Goal: Information Seeking & Learning: Learn about a topic

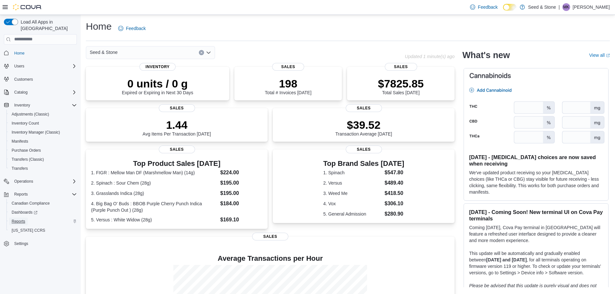
click at [17, 218] on span "Reports" at bounding box center [19, 222] width 14 height 8
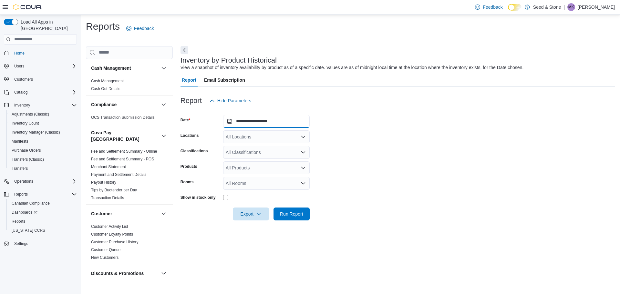
click at [263, 121] on input "**********" at bounding box center [266, 121] width 87 height 13
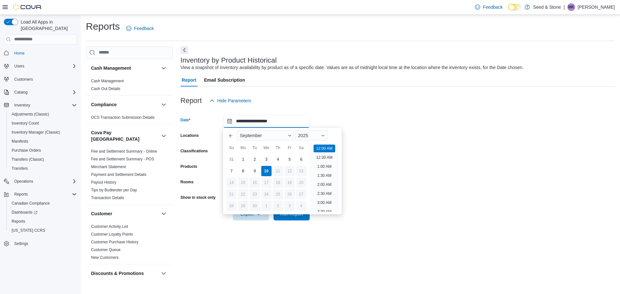
scroll to position [20, 0]
click at [232, 137] on button "Previous Month" at bounding box center [231, 135] width 10 height 10
type input "**********"
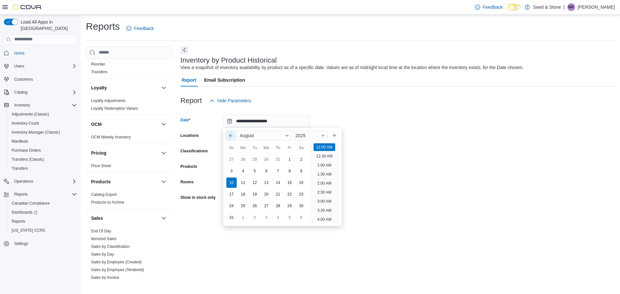
scroll to position [316, 0]
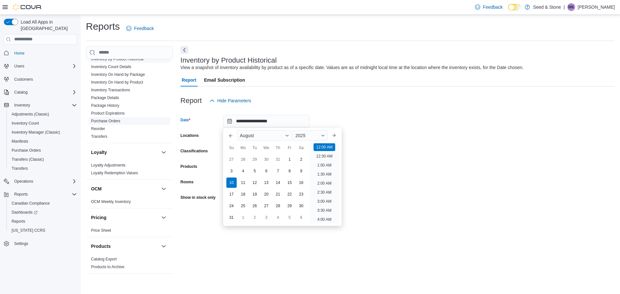
click at [108, 119] on link "Purchase Orders" at bounding box center [105, 121] width 29 height 5
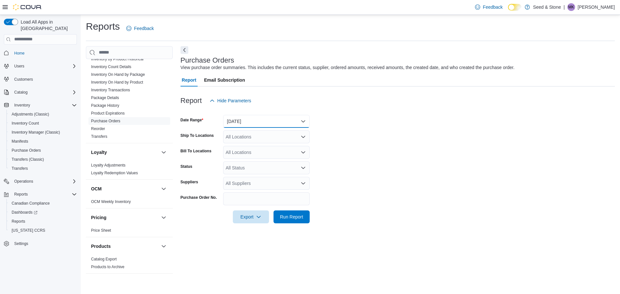
click at [258, 125] on button "Yesterday" at bounding box center [266, 121] width 87 height 13
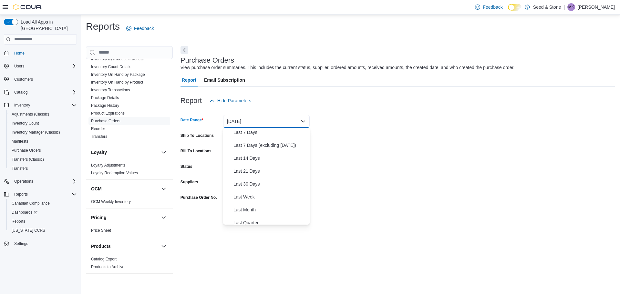
scroll to position [65, 0]
click at [250, 187] on span "Last Month" at bounding box center [270, 186] width 74 height 8
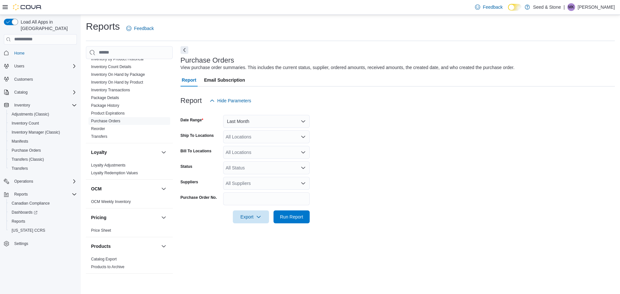
click at [402, 183] on form "Date Range Last Month Ship To Locations All Locations Bill To Locations All Loc…" at bounding box center [397, 165] width 434 height 116
click at [261, 138] on div "All Locations" at bounding box center [266, 136] width 87 height 13
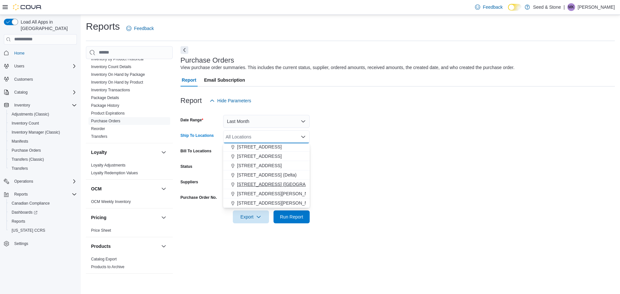
click at [264, 185] on span "616 Fort St. (Bay Centre)" at bounding box center [285, 184] width 96 height 6
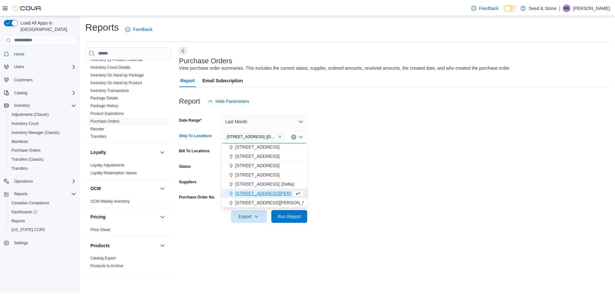
scroll to position [20, 0]
click at [335, 171] on form "Date Range Last Month Ship To Locations 616 Fort St. (Bay Centre) Combo box. Se…" at bounding box center [397, 165] width 434 height 116
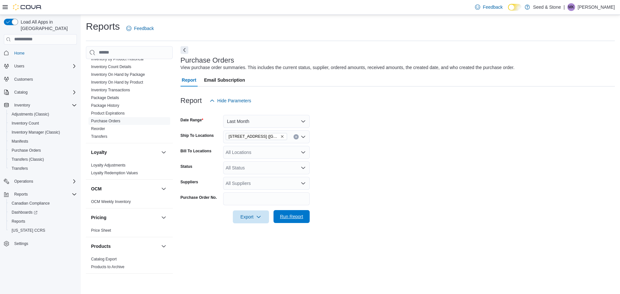
click at [285, 217] on span "Run Report" at bounding box center [291, 216] width 23 height 6
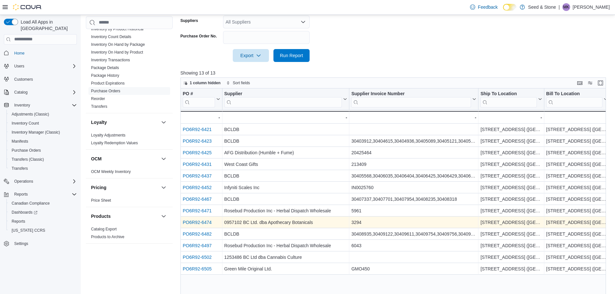
scroll to position [185, 0]
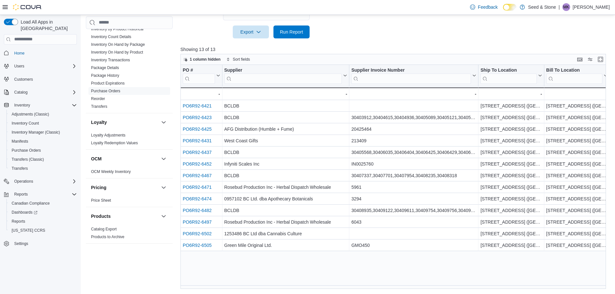
click at [356, 285] on div "PO # Click to view column header actions Supplier Click to view column header a…" at bounding box center [395, 177] width 430 height 224
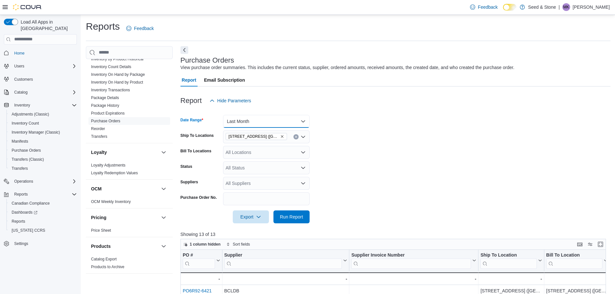
click at [293, 121] on button "Last Month" at bounding box center [266, 121] width 87 height 13
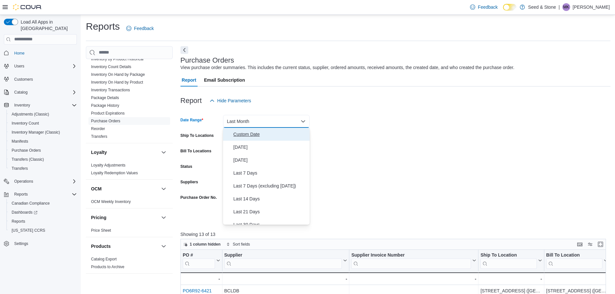
click at [258, 134] on span "Custom Date" at bounding box center [270, 134] width 74 height 8
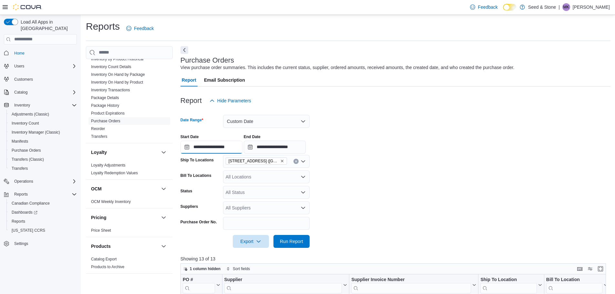
click at [224, 144] on input "**********" at bounding box center [211, 147] width 62 height 13
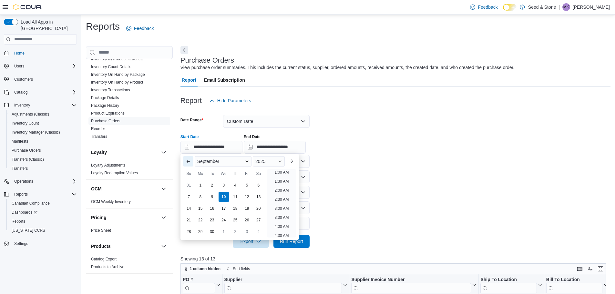
click at [188, 162] on button "Previous Month" at bounding box center [188, 161] width 10 height 10
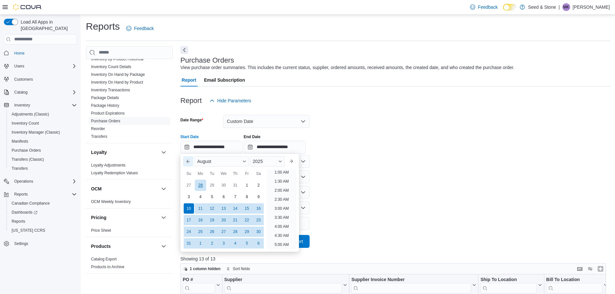
scroll to position [1, 0]
click at [246, 186] on div "1" at bounding box center [246, 184] width 11 height 11
type input "**********"
click at [404, 134] on div "**********" at bounding box center [395, 141] width 430 height 25
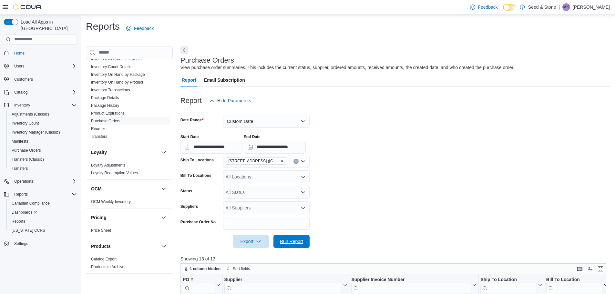
click at [283, 244] on span "Run Report" at bounding box center [291, 241] width 28 height 13
click at [271, 122] on button "Custom Date" at bounding box center [266, 121] width 87 height 13
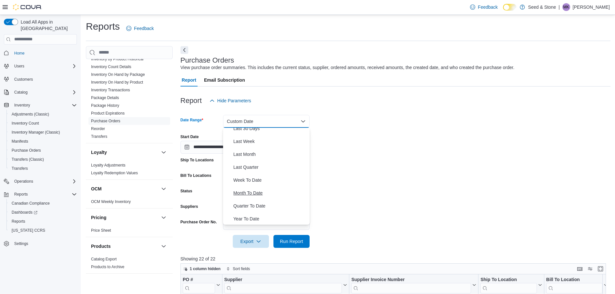
scroll to position [97, 0]
click at [249, 153] on span "Last Month" at bounding box center [270, 154] width 74 height 8
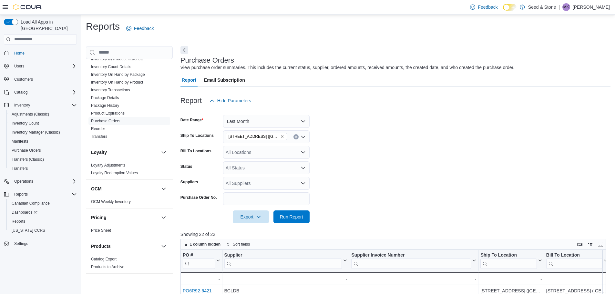
click at [363, 150] on form "Date Range Last Month Ship To Locations 616 Fort St. (Bay Centre) Bill To Locat…" at bounding box center [395, 165] width 430 height 116
click at [282, 214] on span "Run Report" at bounding box center [291, 216] width 23 height 6
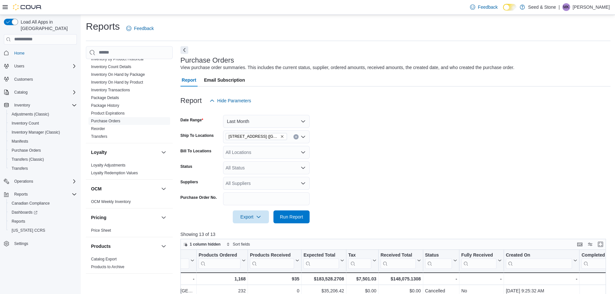
drag, startPoint x: 411, startPoint y: 115, endPoint x: 411, endPoint y: 142, distance: 27.1
click at [412, 117] on form "Date Range Last Month Ship To Locations 616 Fort St. (Bay Centre) Bill To Locat…" at bounding box center [395, 165] width 430 height 116
click at [409, 146] on form "Date Range Last Month Ship To Locations 616 Fort St. (Bay Centre) Bill To Locat…" at bounding box center [395, 165] width 430 height 116
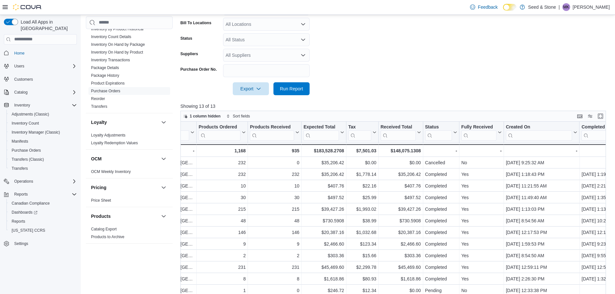
scroll to position [129, 0]
click at [289, 91] on span "Run Report" at bounding box center [291, 87] width 28 height 13
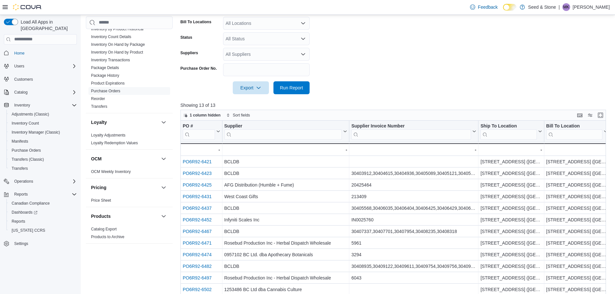
click at [367, 94] on div at bounding box center [395, 98] width 430 height 8
click at [447, 45] on form "Date Range Last Month Ship To Locations 616 Fort St. (Bay Centre) Bill To Locat…" at bounding box center [395, 36] width 430 height 116
drag, startPoint x: 345, startPoint y: 69, endPoint x: 350, endPoint y: 154, distance: 85.4
click at [345, 69] on form "Date Range Last Month Ship To Locations 616 Fort St. (Bay Centre) Bill To Locat…" at bounding box center [395, 36] width 430 height 116
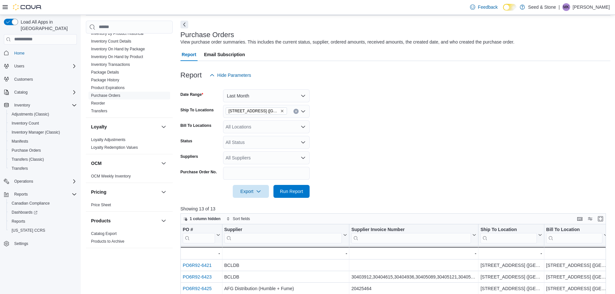
scroll to position [24, 0]
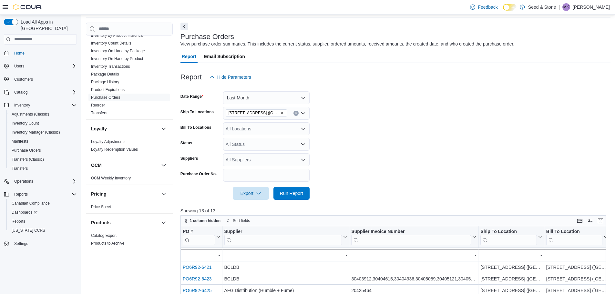
drag, startPoint x: 381, startPoint y: 126, endPoint x: 301, endPoint y: 172, distance: 92.6
click at [381, 126] on form "Date Range Last Month Ship To Locations 616 Fort St. (Bay Centre) Bill To Locat…" at bounding box center [395, 142] width 430 height 116
click at [243, 197] on span "Export" at bounding box center [251, 193] width 28 height 13
click at [251, 206] on span "Export to Excel" at bounding box center [251, 206] width 29 height 5
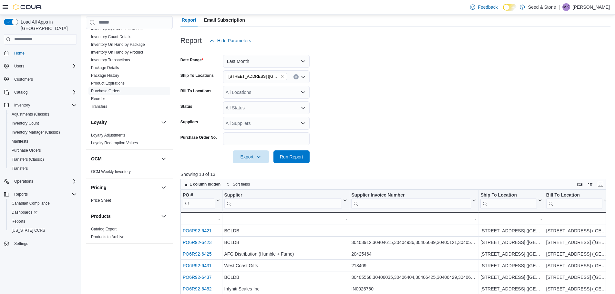
scroll to position [185, 0]
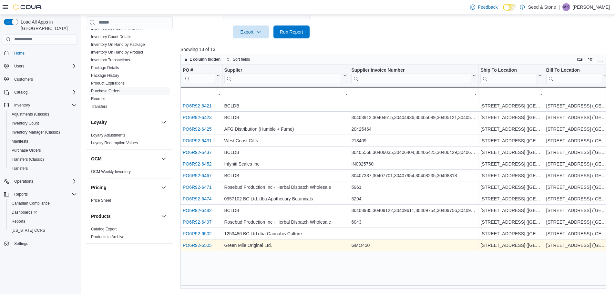
click at [195, 245] on link "PO6R92-6505" at bounding box center [197, 245] width 29 height 5
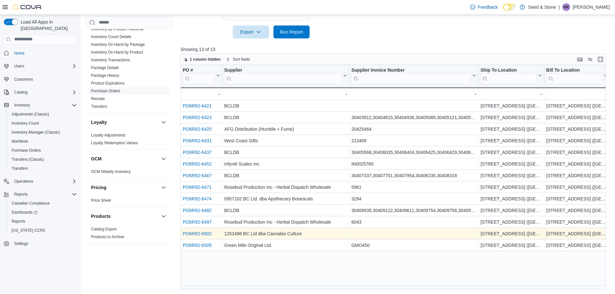
click at [199, 232] on link "PO6R92-6502" at bounding box center [197, 233] width 29 height 5
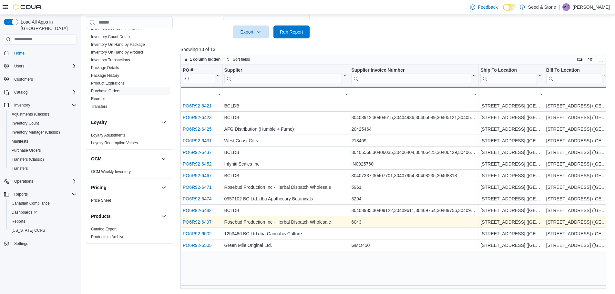
click at [193, 223] on link "PO6R92-6497" at bounding box center [197, 222] width 29 height 5
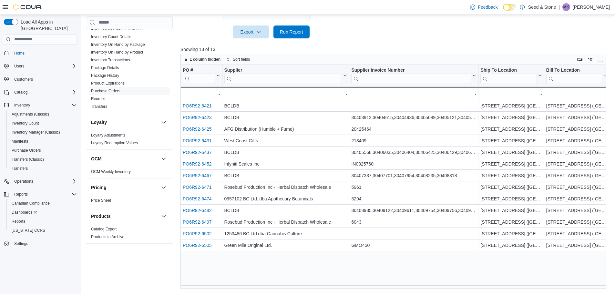
drag, startPoint x: 351, startPoint y: 286, endPoint x: 417, endPoint y: 291, distance: 67.1
click at [434, 291] on div "Reports Feedback Cash Management Cash Management Cash Out Details Compliance OC…" at bounding box center [348, 62] width 535 height 465
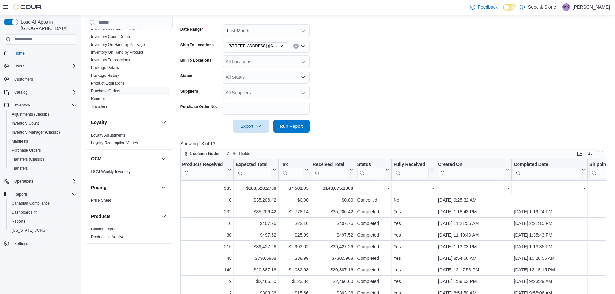
scroll to position [88, 0]
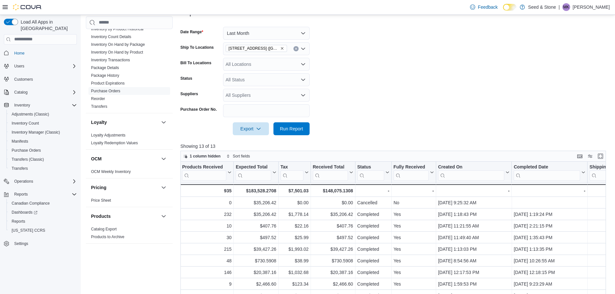
click at [280, 50] on icon "Remove 616 Fort St. (Bay Centre) from selection in this group" at bounding box center [282, 48] width 4 height 4
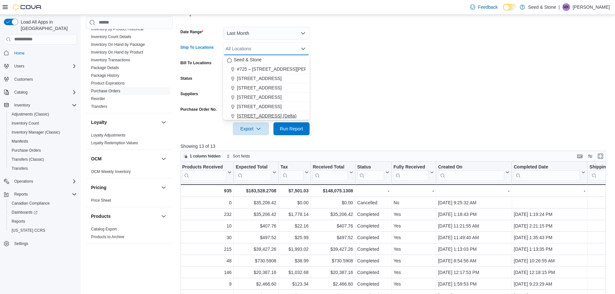
click at [270, 117] on span "616 Chester Rd. (Delta)" at bounding box center [266, 116] width 59 height 6
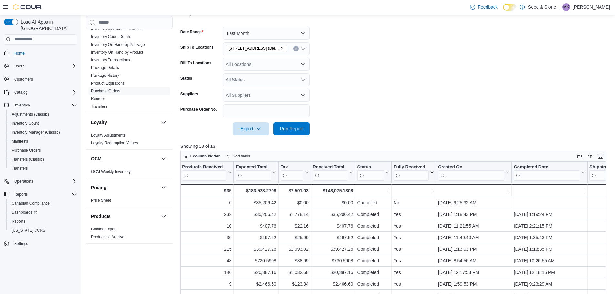
click at [347, 90] on form "Date Range Last Month Ship To Locations 616 Chester Rd. (Delta) Bill To Locatio…" at bounding box center [395, 77] width 430 height 116
click at [294, 131] on span "Run Report" at bounding box center [291, 128] width 23 height 6
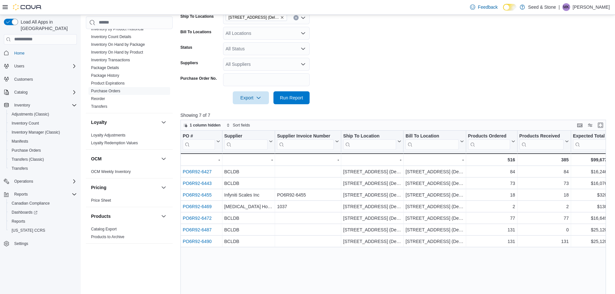
scroll to position [56, 0]
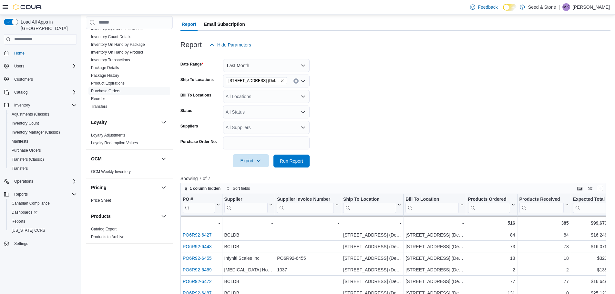
click at [246, 158] on span "Export" at bounding box center [251, 160] width 28 height 13
click at [248, 171] on button "Export to Excel" at bounding box center [251, 174] width 37 height 13
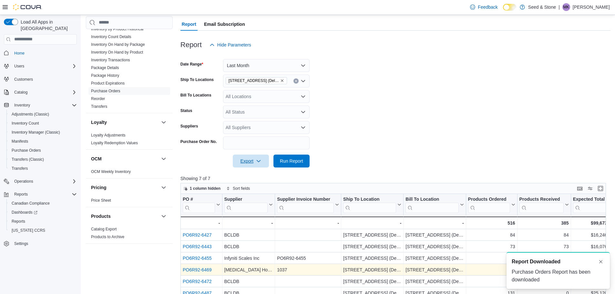
scroll to position [0, 0]
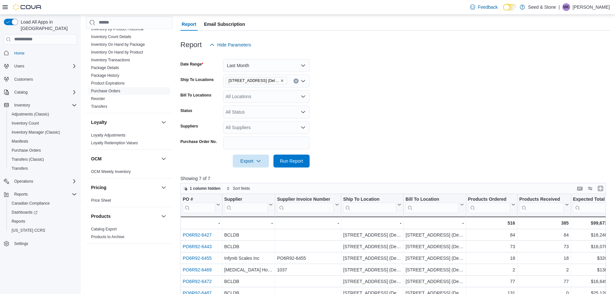
drag, startPoint x: 430, startPoint y: 112, endPoint x: 418, endPoint y: 171, distance: 60.8
click at [430, 112] on form "Date Range Last Month Ship To Locations 616 Chester Rd. (Delta) Bill To Locatio…" at bounding box center [395, 109] width 430 height 116
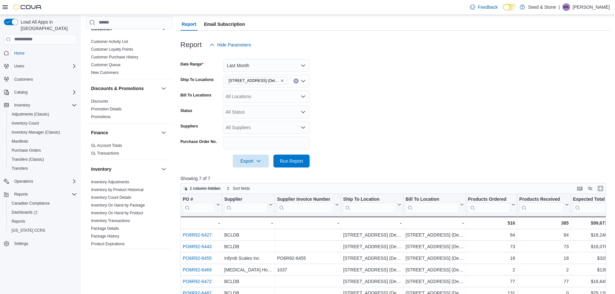
scroll to position [154, 0]
click at [253, 65] on button "Last Month" at bounding box center [266, 65] width 87 height 13
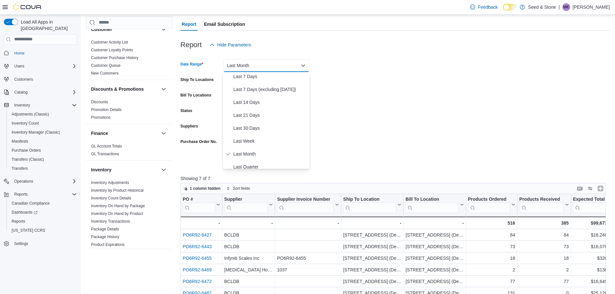
scroll to position [0, 0]
click at [249, 79] on span "Custom Date" at bounding box center [270, 79] width 74 height 8
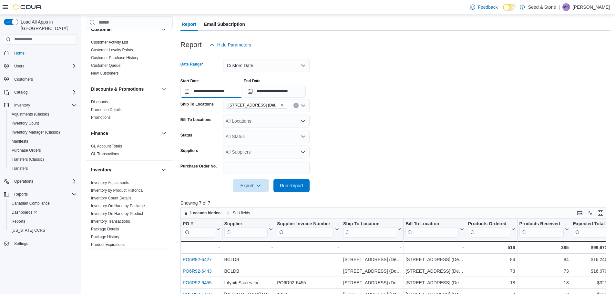
click at [223, 88] on input "**********" at bounding box center [211, 91] width 62 height 13
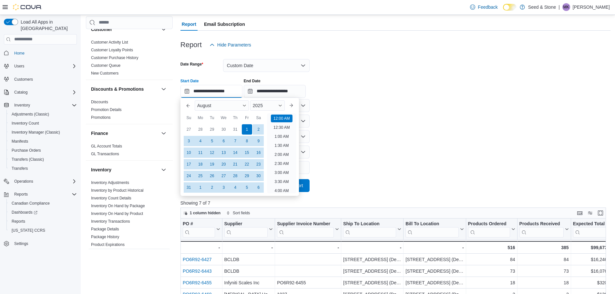
scroll to position [20, 0]
click at [359, 126] on form "**********" at bounding box center [395, 121] width 430 height 141
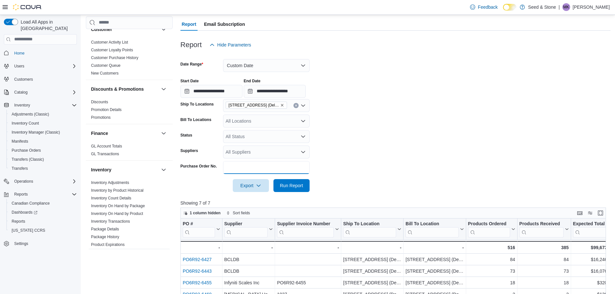
click at [290, 172] on input "Purchase Order No." at bounding box center [266, 167] width 87 height 13
click at [269, 92] on input "**********" at bounding box center [275, 91] width 62 height 13
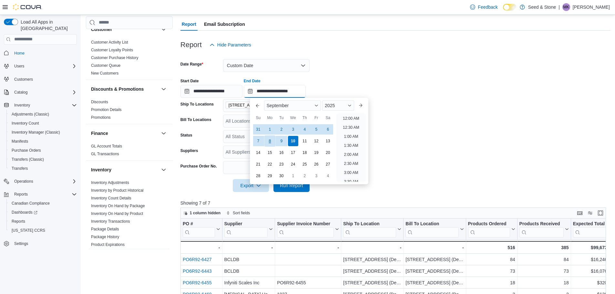
scroll to position [367, 0]
click at [270, 129] on div "1" at bounding box center [269, 129] width 11 height 11
type input "**********"
click at [381, 99] on form "**********" at bounding box center [395, 121] width 430 height 141
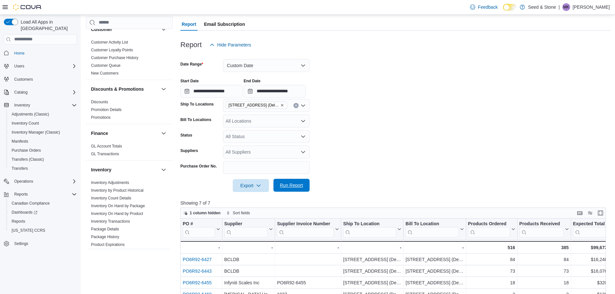
drag, startPoint x: 294, startPoint y: 187, endPoint x: 453, endPoint y: 128, distance: 169.5
click at [294, 186] on span "Run Report" at bounding box center [291, 185] width 23 height 6
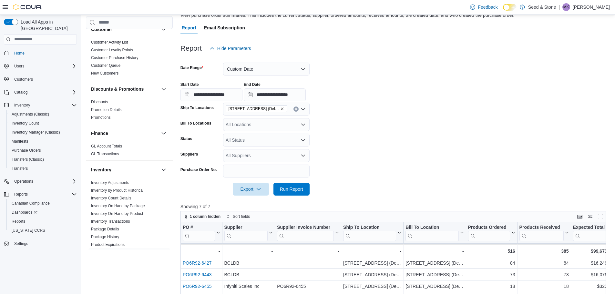
scroll to position [16, 0]
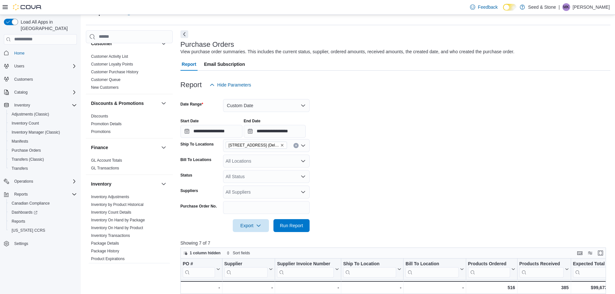
click at [375, 147] on form "**********" at bounding box center [395, 161] width 430 height 141
click at [236, 108] on button "Custom Date" at bounding box center [266, 105] width 87 height 13
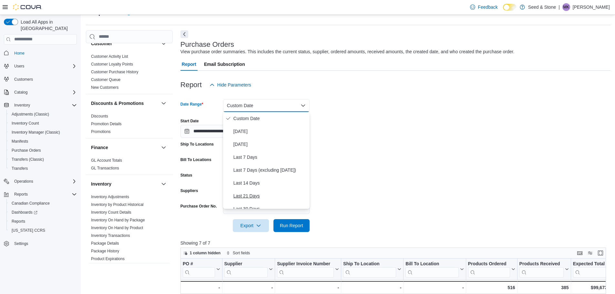
scroll to position [97, 0]
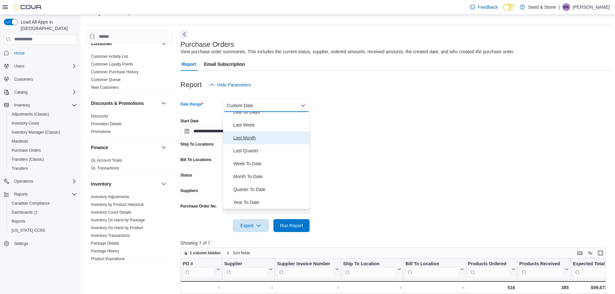
click at [247, 138] on span "Last Month" at bounding box center [270, 138] width 74 height 8
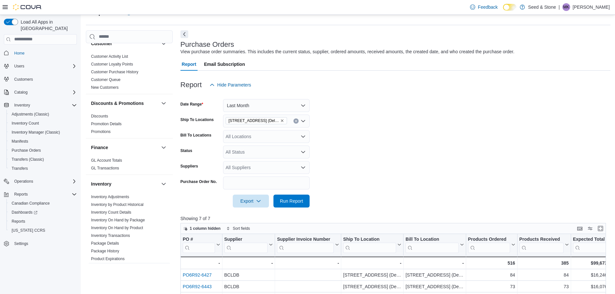
click at [426, 162] on form "Date Range Last Month Ship To Locations 616 Chester Rd. (Delta) Bill To Locatio…" at bounding box center [395, 149] width 430 height 116
click at [273, 120] on span "616 Chester Rd. (Delta)" at bounding box center [256, 120] width 61 height 7
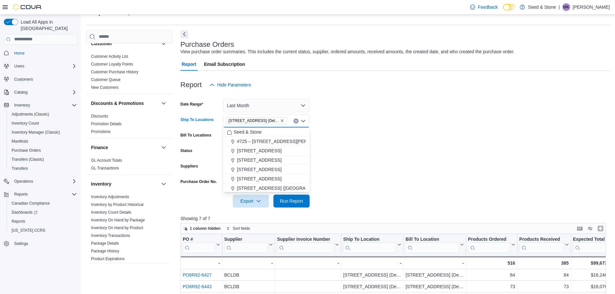
click at [281, 120] on icon "Remove 616 Chester Rd. (Delta) from selection in this group" at bounding box center [282, 120] width 3 height 3
drag, startPoint x: 259, startPoint y: 150, endPoint x: 380, endPoint y: 156, distance: 121.2
click at [259, 150] on span "1502 Admirals Road" at bounding box center [259, 151] width 45 height 6
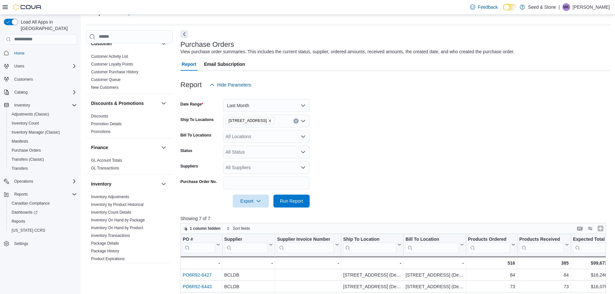
click at [390, 156] on form "Date Range Last Month Ship To Locations 1502 Admirals Road Bill To Locations Al…" at bounding box center [395, 149] width 430 height 116
click at [300, 200] on span "Run Report" at bounding box center [291, 201] width 23 height 6
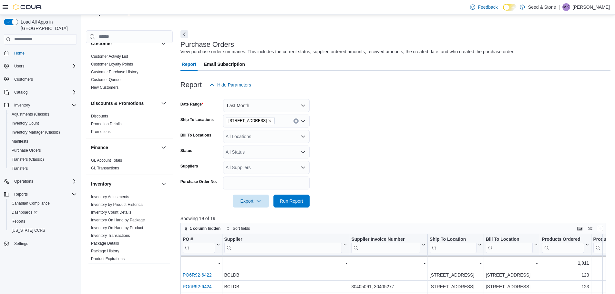
click at [370, 140] on form "Date Range Last Month Ship To Locations 1502 Admirals Road Bill To Locations Al…" at bounding box center [395, 149] width 430 height 116
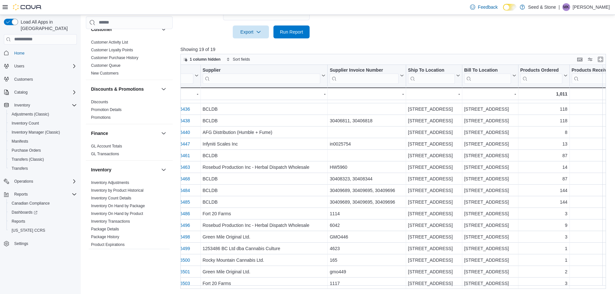
scroll to position [35, 0]
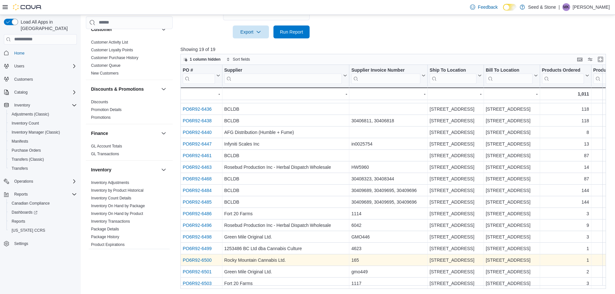
click at [199, 258] on link "PO6R92-6500" at bounding box center [197, 260] width 29 height 5
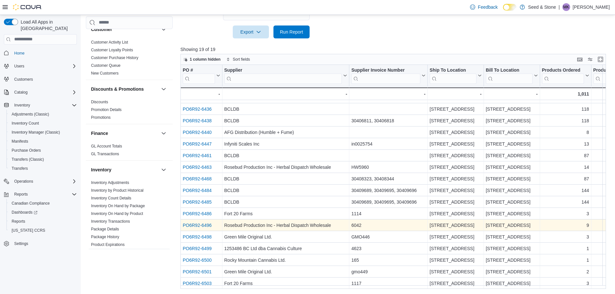
click at [195, 223] on link "PO6R92-6496" at bounding box center [197, 225] width 29 height 5
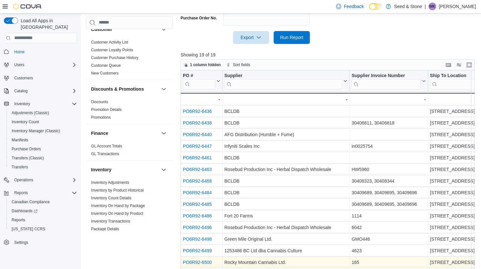
click at [205, 261] on link "PO6R92-6500" at bounding box center [197, 262] width 29 height 5
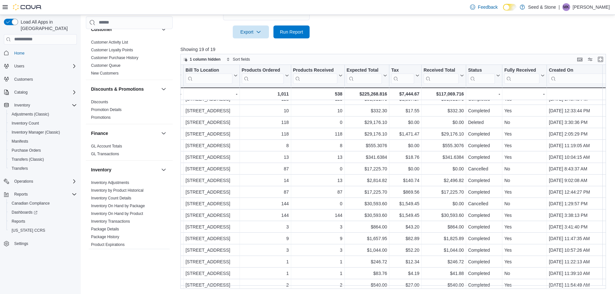
scroll to position [35, 300]
drag, startPoint x: 475, startPoint y: 289, endPoint x: 558, endPoint y: 294, distance: 83.1
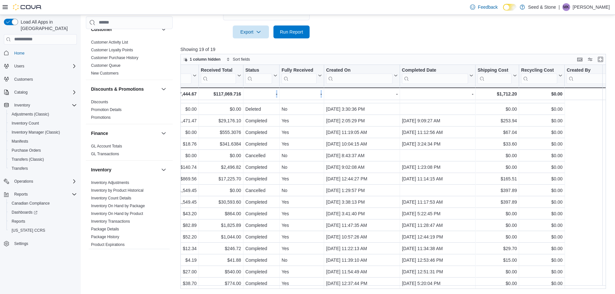
scroll to position [35, 526]
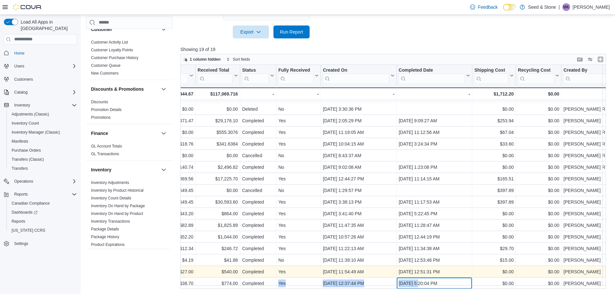
drag, startPoint x: 419, startPoint y: 286, endPoint x: 265, endPoint y: 274, distance: 154.1
click at [266, 278] on div "$774.00 - Expected Total, column 8, row 19 $38.70 - Tax, column 9, row 19 $774.…" at bounding box center [133, 284] width 959 height 12
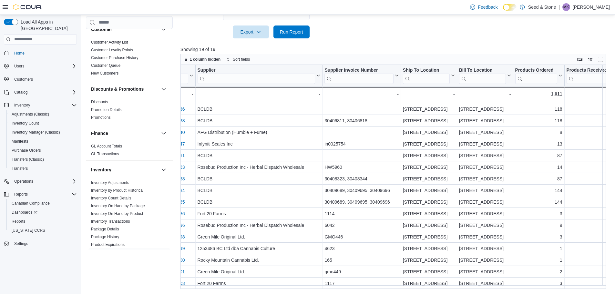
scroll to position [35, 0]
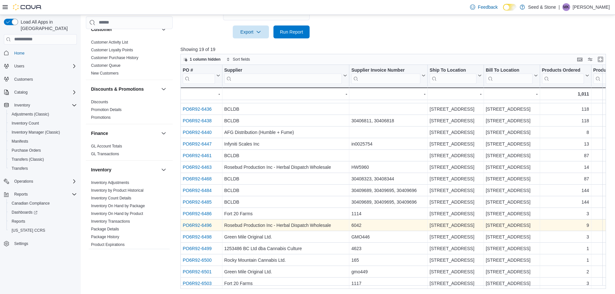
click at [209, 223] on link "PO6R92-6496" at bounding box center [197, 225] width 29 height 5
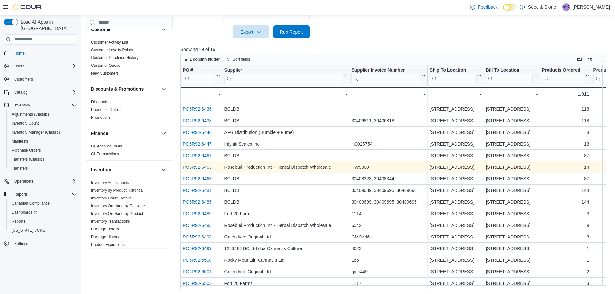
click at [203, 165] on link "PO6R92-6463" at bounding box center [197, 167] width 29 height 5
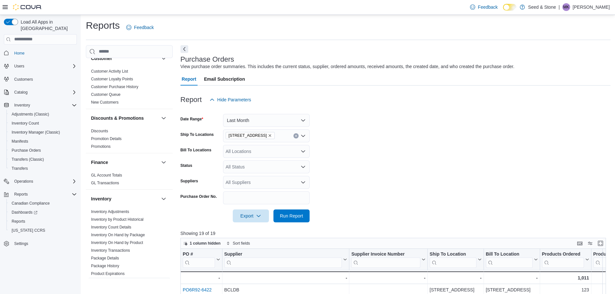
scroll to position [0, 0]
click at [388, 150] on form "Date Range Last Month Ship To Locations 1502 Admirals Road Bill To Locations Al…" at bounding box center [395, 165] width 430 height 116
click at [389, 150] on form "Date Range Last Month Ship To Locations 1502 Admirals Road Bill To Locations Al…" at bounding box center [395, 165] width 430 height 116
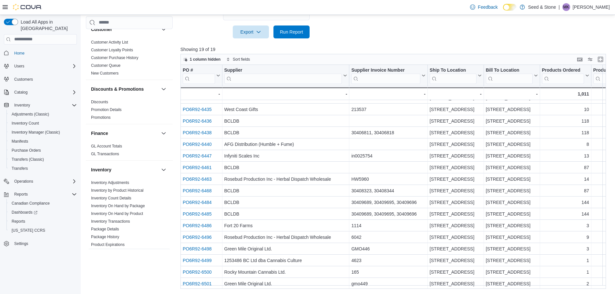
scroll to position [35, 0]
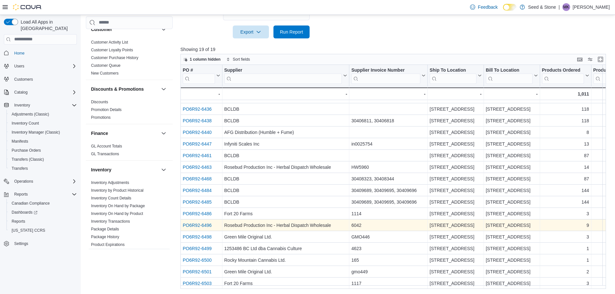
click at [193, 223] on link "PO6R92-6496" at bounding box center [197, 225] width 29 height 5
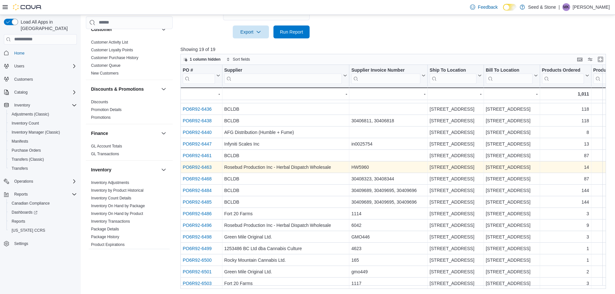
click at [194, 165] on link "PO6R92-6463" at bounding box center [197, 167] width 29 height 5
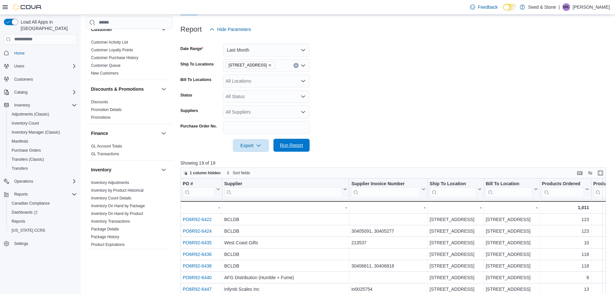
scroll to position [0, 0]
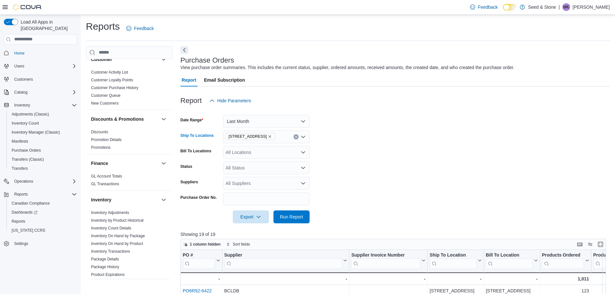
click at [268, 135] on icon "Remove 1502 Admirals Road from selection in this group" at bounding box center [270, 137] width 4 height 4
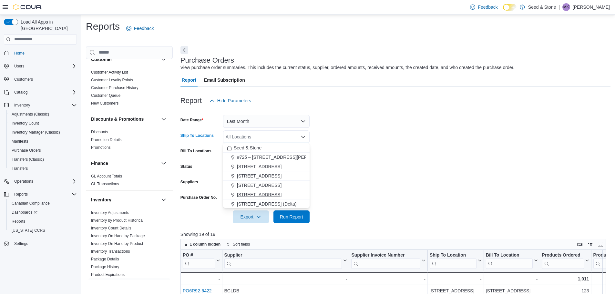
click at [268, 190] on button "[STREET_ADDRESS]" at bounding box center [266, 194] width 87 height 9
click at [379, 180] on form "Date Range Last Month Ship To Locations 590 Old Hope Princeton Way (Hope) Combo…" at bounding box center [395, 165] width 430 height 116
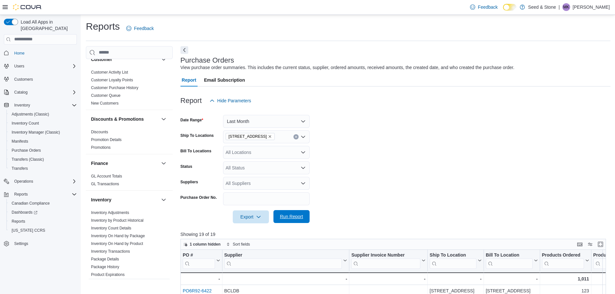
click at [302, 219] on span "Run Report" at bounding box center [291, 216] width 23 height 6
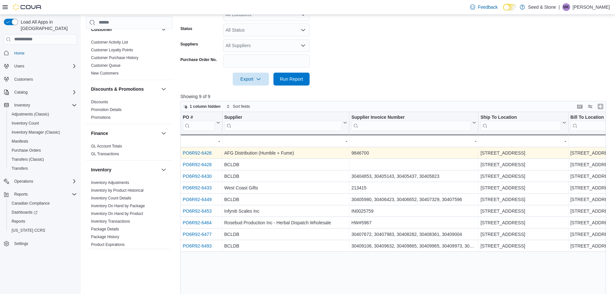
scroll to position [185, 0]
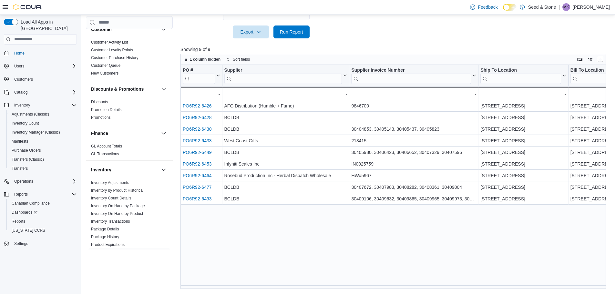
click at [326, 257] on div "PO # Click to view column header actions Supplier Click to view column header a…" at bounding box center [395, 177] width 430 height 224
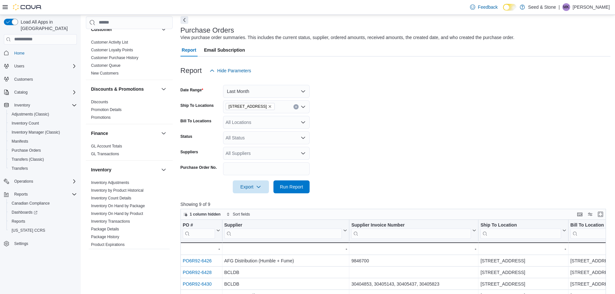
scroll to position [0, 0]
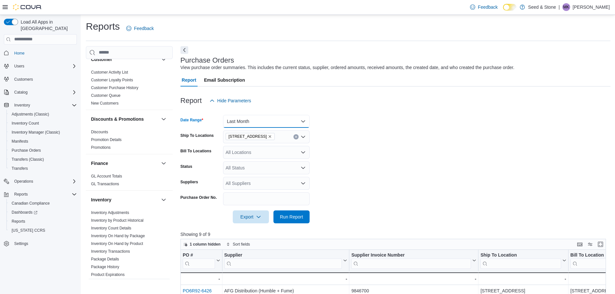
click at [267, 125] on button "Last Month" at bounding box center [266, 121] width 87 height 13
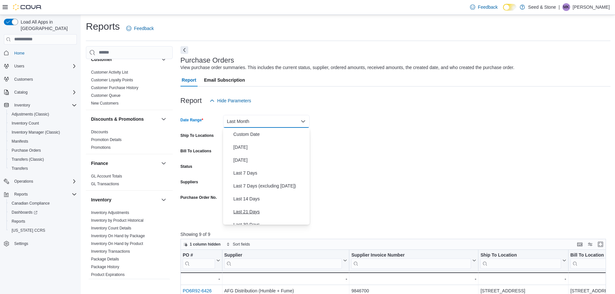
scroll to position [74, 0]
click at [254, 137] on span "Last 21 Days" at bounding box center [270, 138] width 74 height 8
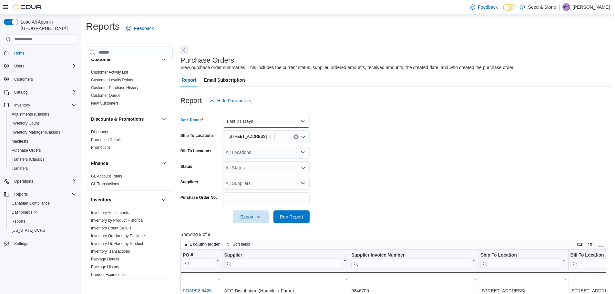
click at [253, 120] on button "Last 21 Days" at bounding box center [266, 121] width 87 height 13
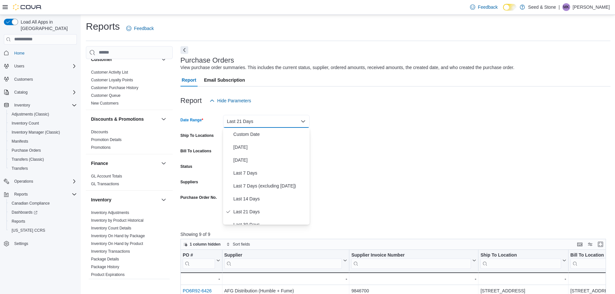
drag, startPoint x: 394, startPoint y: 142, endPoint x: 387, endPoint y: 145, distance: 7.7
click at [394, 143] on form "Date Range Last 21 Days Ship To Locations [STREET_ADDRESS] (Hope) Bill To Locat…" at bounding box center [395, 165] width 430 height 116
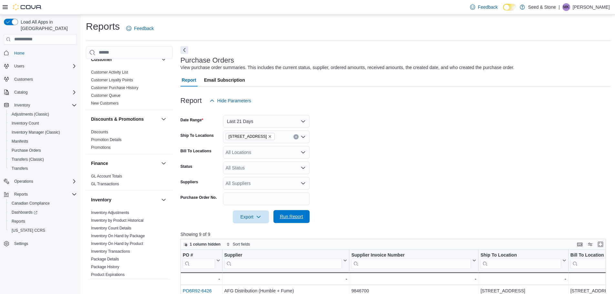
click at [293, 215] on span "Run Report" at bounding box center [291, 216] width 23 height 6
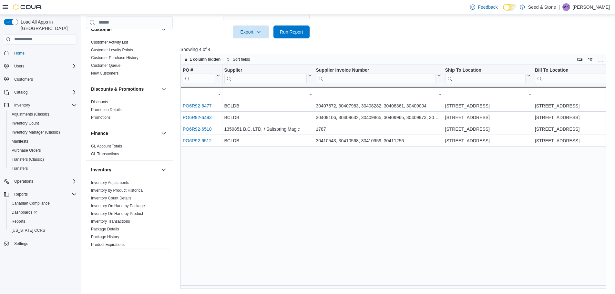
click at [393, 223] on div "PO # Click to view column header actions Supplier Click to view column header a…" at bounding box center [395, 177] width 430 height 224
click at [309, 222] on div "PO # Click to view column header actions Supplier Click to view column header a…" at bounding box center [395, 177] width 430 height 224
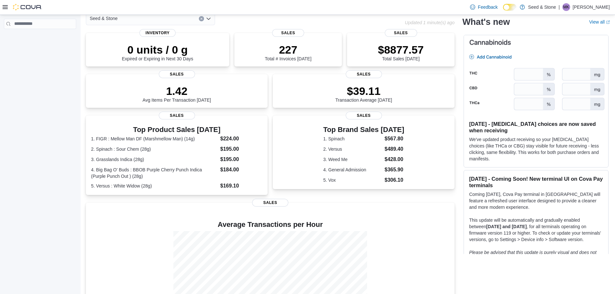
scroll to position [65, 0]
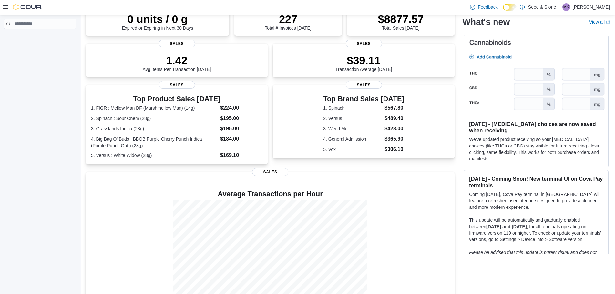
drag, startPoint x: 10, startPoint y: 9, endPoint x: 6, endPoint y: 7, distance: 4.2
click at [8, 7] on div at bounding box center [22, 7] width 39 height 6
click at [2, 5] on div "Feedback Dark Mode Seed & Stone | MK Manpreet Kaur" at bounding box center [307, 7] width 615 height 15
click at [3, 7] on icon at bounding box center [5, 7] width 5 height 5
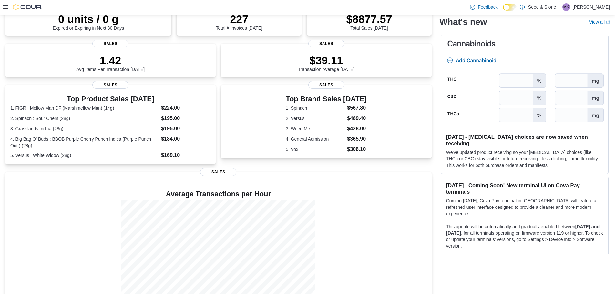
click at [4, 7] on icon at bounding box center [5, 7] width 5 height 4
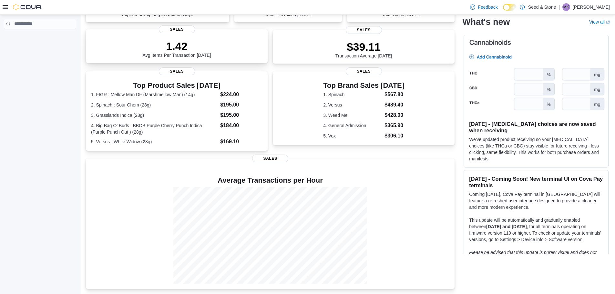
scroll to position [0, 0]
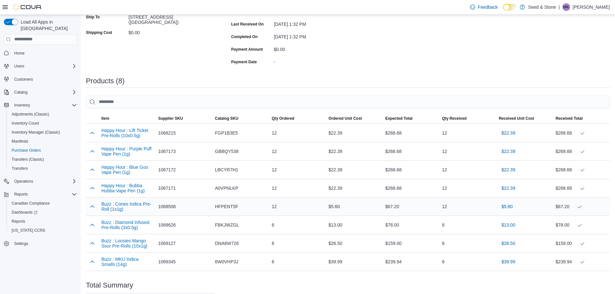
scroll to position [32, 0]
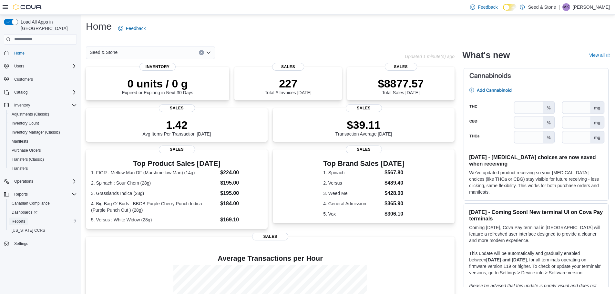
click at [19, 219] on span "Reports" at bounding box center [19, 221] width 14 height 5
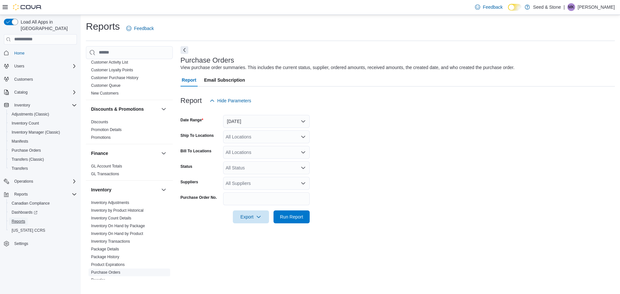
scroll to position [226, 0]
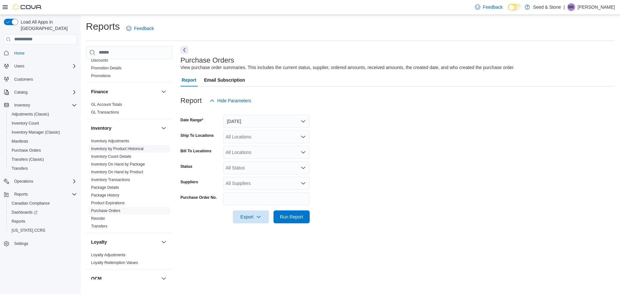
click at [137, 147] on link "Inventory by Product Historical" at bounding box center [117, 149] width 53 height 5
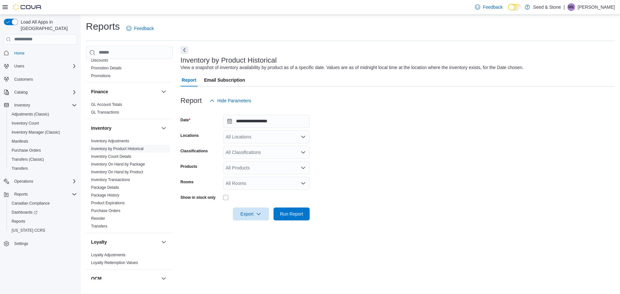
click at [260, 114] on div at bounding box center [397, 111] width 434 height 8
click at [259, 117] on input "**********" at bounding box center [266, 121] width 87 height 13
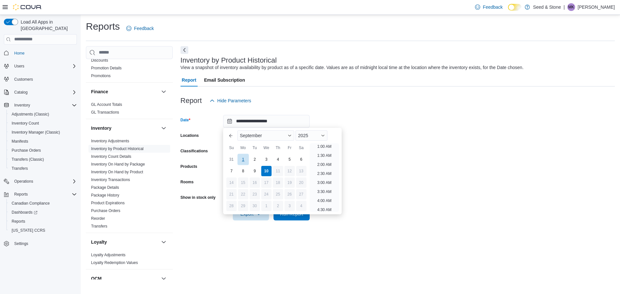
click at [245, 158] on div "1" at bounding box center [242, 159] width 11 height 11
drag, startPoint x: 336, startPoint y: 102, endPoint x: 284, endPoint y: 135, distance: 61.8
click at [336, 101] on div "Report Hide Parameters" at bounding box center [397, 100] width 434 height 13
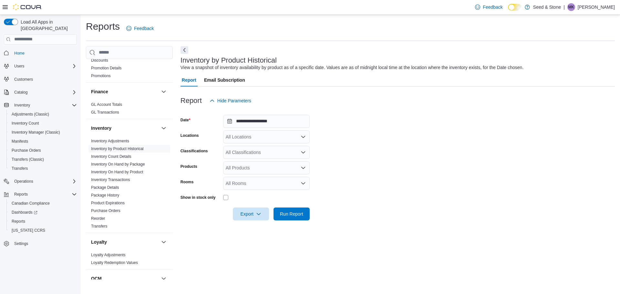
drag, startPoint x: 277, startPoint y: 136, endPoint x: 274, endPoint y: 137, distance: 3.5
click at [277, 136] on div "All Locations" at bounding box center [266, 136] width 87 height 13
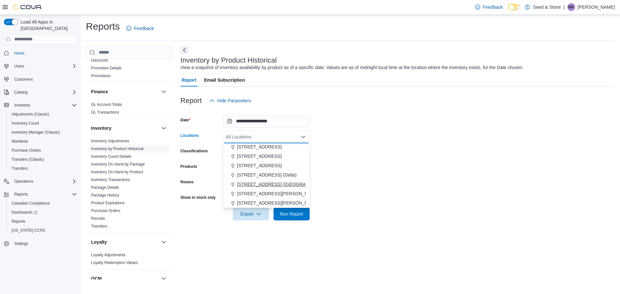
click at [252, 184] on span "616 Fort St. (Bay Centre)" at bounding box center [285, 184] width 96 height 6
drag, startPoint x: 374, startPoint y: 159, endPoint x: 300, endPoint y: 194, distance: 81.5
click at [374, 159] on form "**********" at bounding box center [397, 163] width 434 height 113
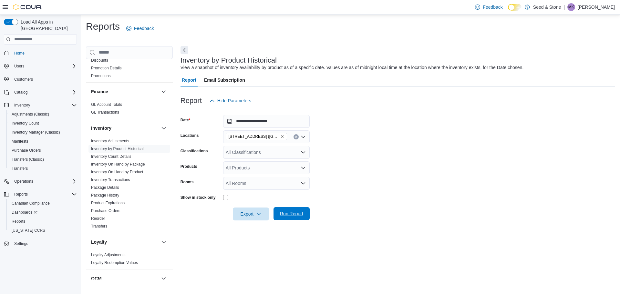
drag, startPoint x: 290, startPoint y: 214, endPoint x: 333, endPoint y: 215, distance: 43.3
click at [291, 214] on span "Run Report" at bounding box center [291, 213] width 23 height 6
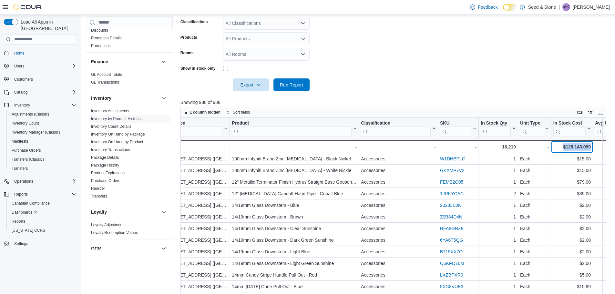
scroll to position [0, 36]
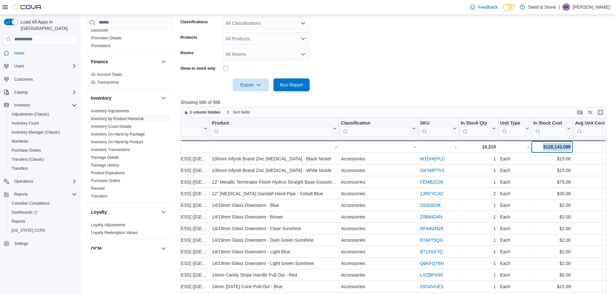
drag, startPoint x: 576, startPoint y: 147, endPoint x: 570, endPoint y: 146, distance: 5.6
click at [570, 146] on div "$128,143.099" at bounding box center [551, 147] width 37 height 8
click at [249, 84] on span "Export" at bounding box center [251, 84] width 28 height 13
click at [251, 98] on span "Export to Excel" at bounding box center [251, 97] width 29 height 5
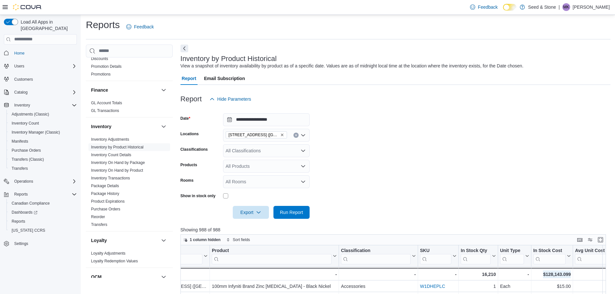
scroll to position [0, 0]
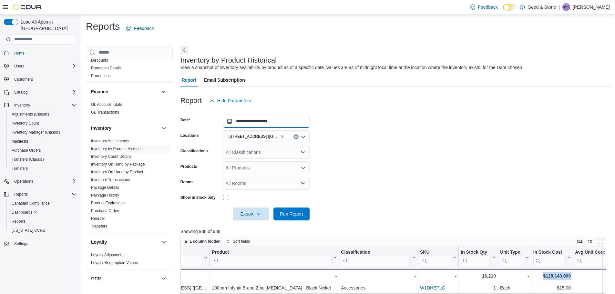
click at [263, 120] on input "**********" at bounding box center [266, 121] width 87 height 13
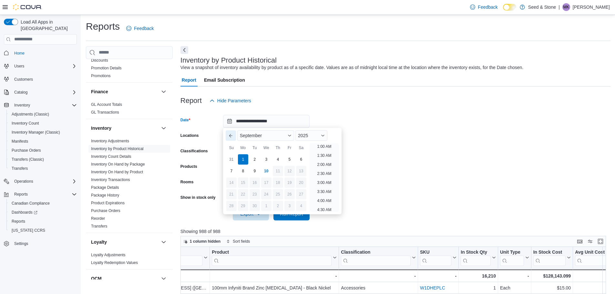
click at [234, 133] on button "Previous Month" at bounding box center [231, 135] width 10 height 10
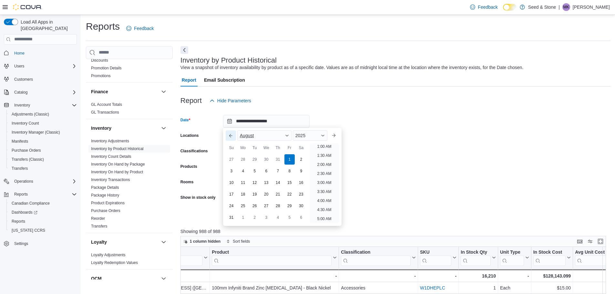
scroll to position [1, 0]
click at [243, 158] on div "28" at bounding box center [242, 159] width 11 height 11
type input "**********"
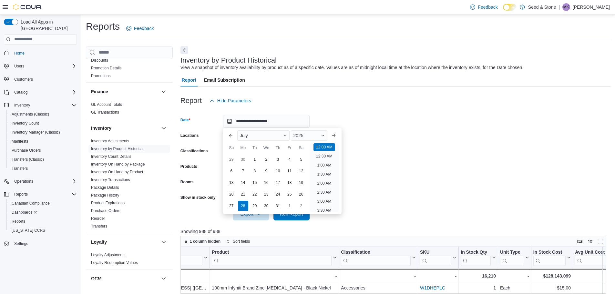
click at [349, 110] on div at bounding box center [395, 111] width 430 height 8
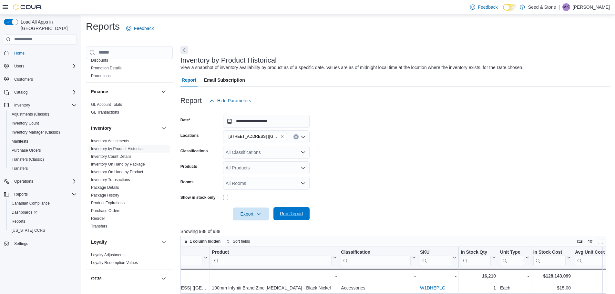
click at [291, 212] on span "Run Report" at bounding box center [291, 213] width 23 height 6
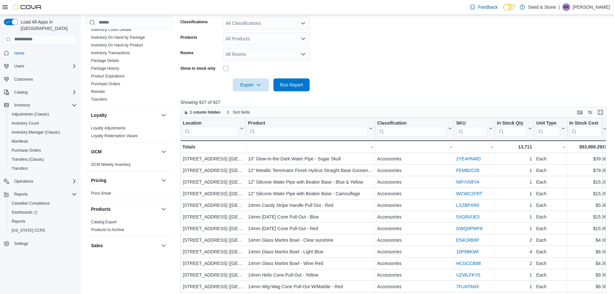
scroll to position [420, 0]
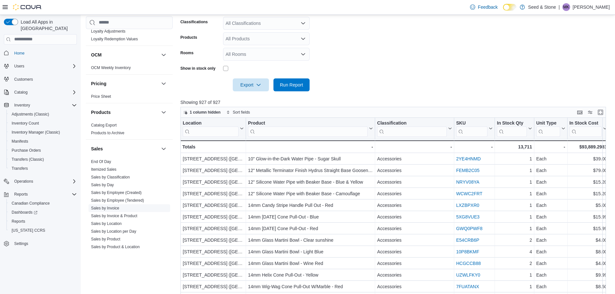
click at [114, 206] on link "Sales by Invoice" at bounding box center [105, 208] width 28 height 5
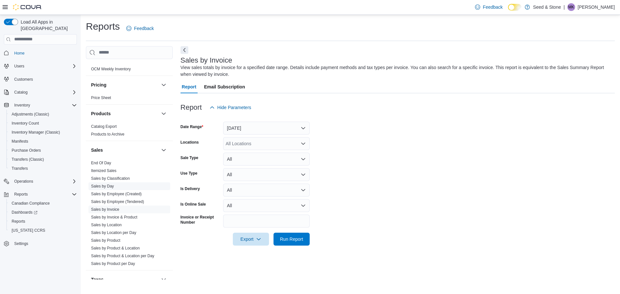
scroll to position [477, 0]
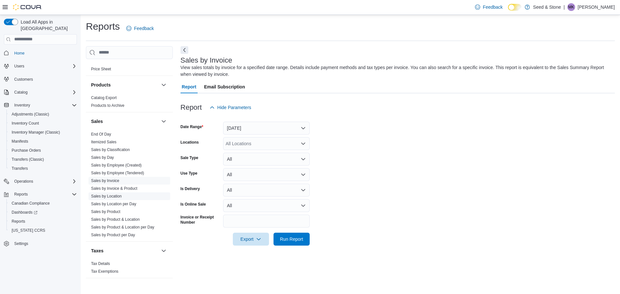
click at [116, 194] on link "Sales by Location" at bounding box center [106, 196] width 31 height 5
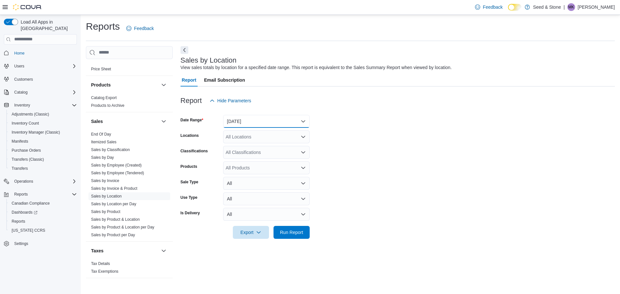
click at [266, 122] on button "Yesterday" at bounding box center [266, 121] width 87 height 13
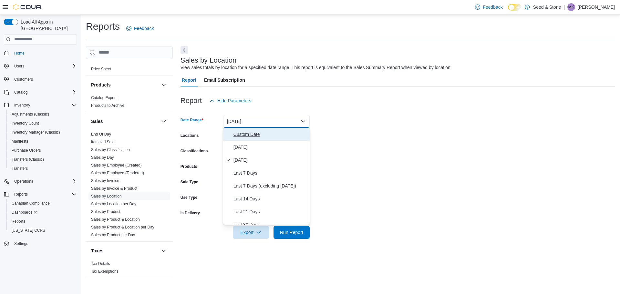
click at [255, 135] on span "Custom Date" at bounding box center [270, 134] width 74 height 8
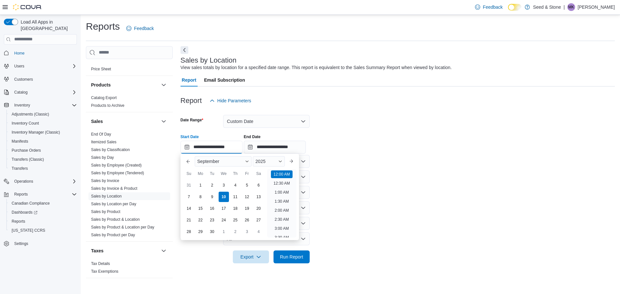
click at [205, 149] on input "**********" at bounding box center [211, 147] width 62 height 13
click at [190, 166] on button "Previous Month" at bounding box center [188, 161] width 10 height 10
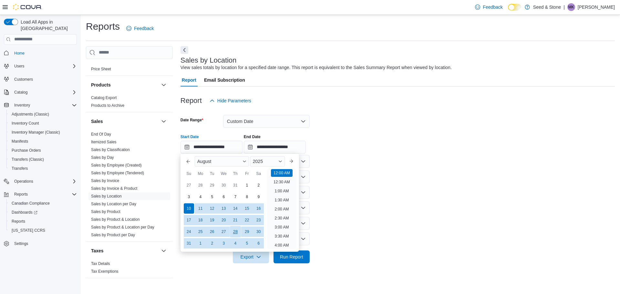
click at [233, 234] on div "28" at bounding box center [235, 231] width 11 height 11
type input "**********"
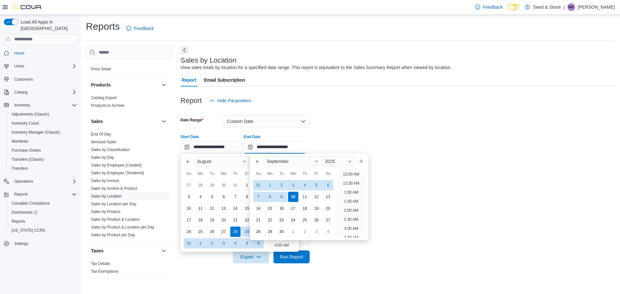
click at [283, 151] on input "**********" at bounding box center [275, 147] width 62 height 13
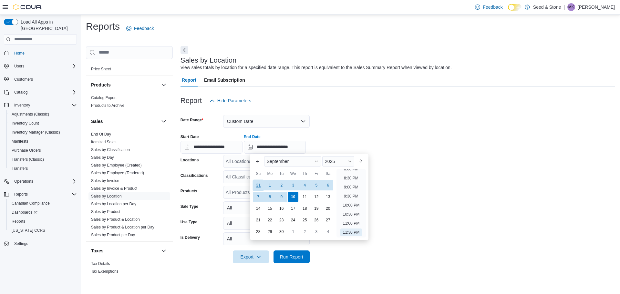
click at [260, 185] on div "31" at bounding box center [257, 184] width 11 height 11
type input "**********"
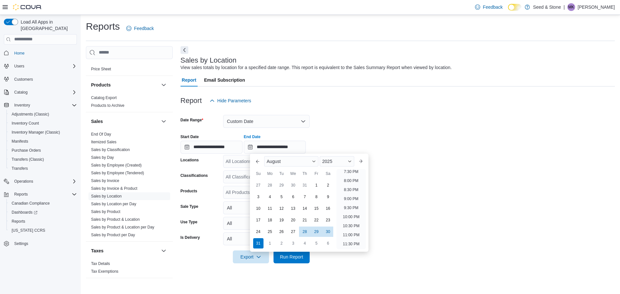
scroll to position [355, 0]
click at [364, 134] on div "**********" at bounding box center [397, 141] width 434 height 25
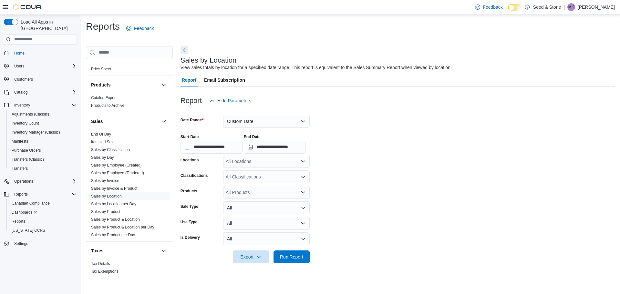
click at [269, 159] on div "All Locations" at bounding box center [266, 161] width 87 height 13
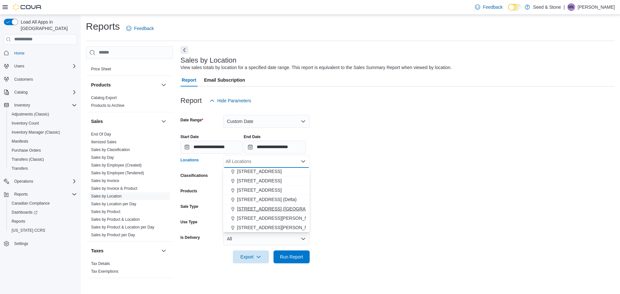
click at [268, 207] on span "[STREET_ADDRESS] ([GEOGRAPHIC_DATA])" at bounding box center [285, 209] width 96 height 6
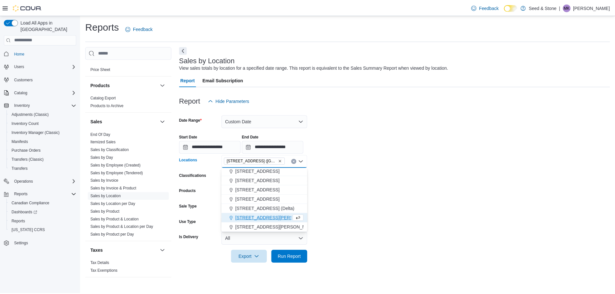
scroll to position [20, 0]
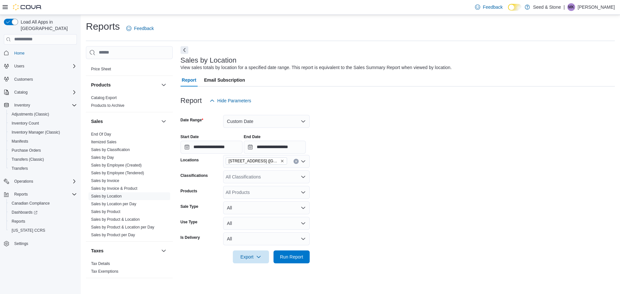
drag, startPoint x: 339, startPoint y: 181, endPoint x: 320, endPoint y: 239, distance: 60.7
click at [340, 181] on form "**********" at bounding box center [397, 185] width 434 height 156
drag, startPoint x: 299, startPoint y: 256, endPoint x: 361, endPoint y: 202, distance: 81.4
click at [299, 256] on span "Run Report" at bounding box center [291, 257] width 23 height 6
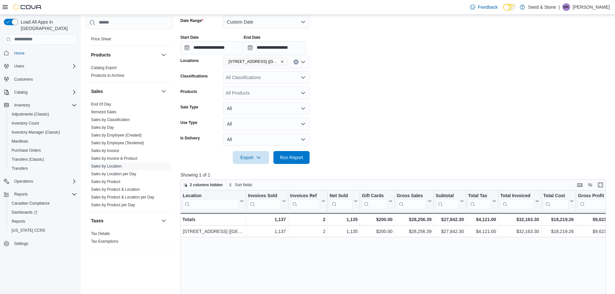
scroll to position [225, 0]
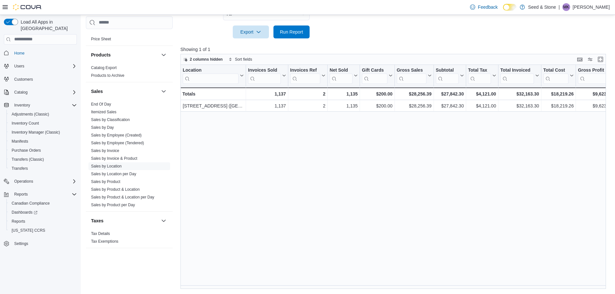
click at [384, 182] on div "Location Click to view column header actions Invoices Sold Click to view column…" at bounding box center [395, 177] width 430 height 224
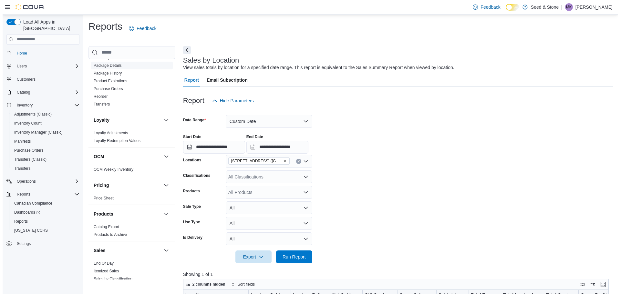
scroll to position [251, 0]
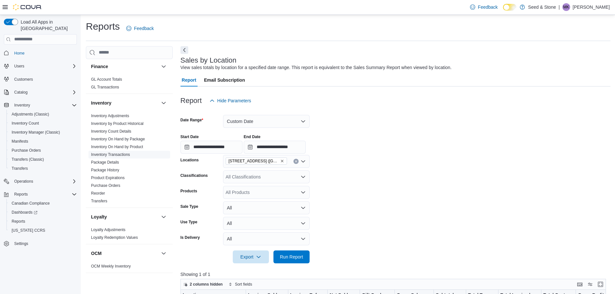
click at [125, 152] on link "Inventory Transactions" at bounding box center [110, 154] width 39 height 5
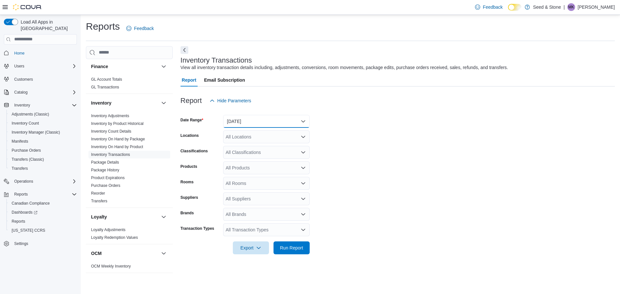
click at [270, 120] on button "Yesterday" at bounding box center [266, 121] width 87 height 13
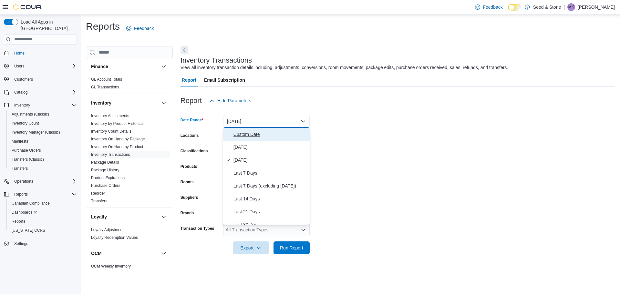
click at [259, 132] on span "Custom Date" at bounding box center [270, 134] width 74 height 8
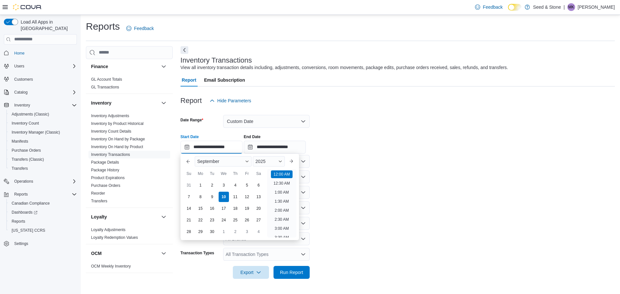
click at [224, 142] on input "**********" at bounding box center [211, 147] width 62 height 13
click at [183, 163] on button "Previous Month" at bounding box center [188, 161] width 10 height 10
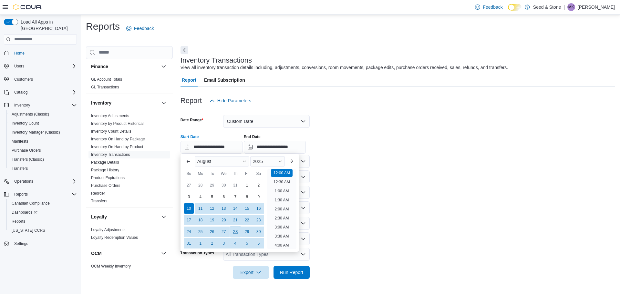
click at [236, 235] on div "28" at bounding box center [235, 231] width 11 height 11
type input "**********"
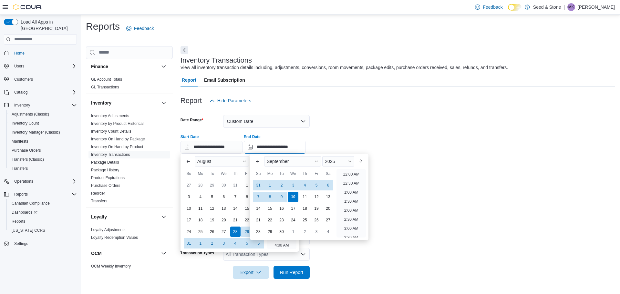
click at [293, 146] on input "**********" at bounding box center [275, 147] width 62 height 13
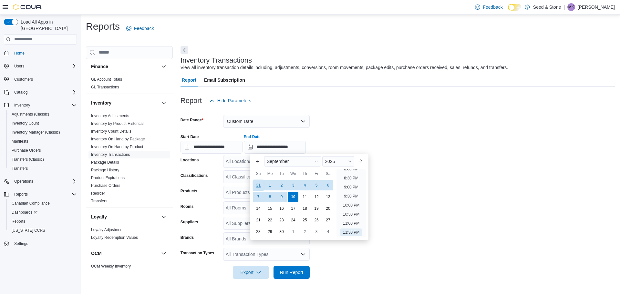
click at [257, 184] on div "31" at bounding box center [257, 184] width 11 height 11
type input "**********"
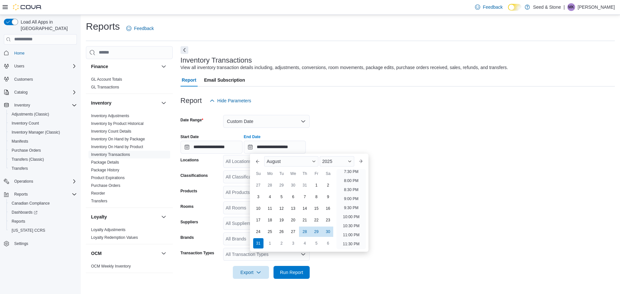
scroll to position [355, 0]
click at [389, 132] on div "**********" at bounding box center [397, 141] width 434 height 25
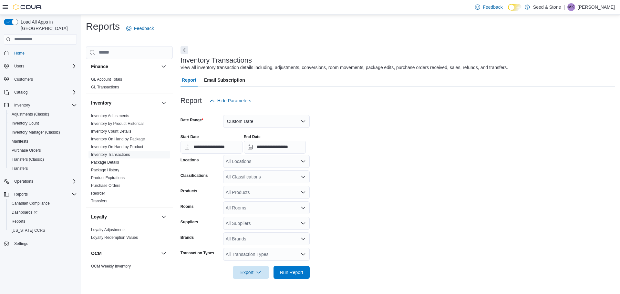
click at [282, 162] on div "All Locations" at bounding box center [266, 161] width 87 height 13
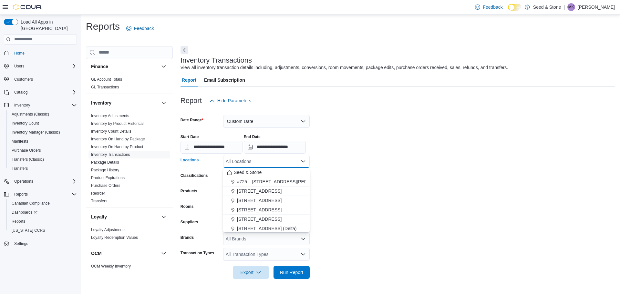
scroll to position [29, 0]
click at [262, 207] on span "616 Fort St. (Bay Centre)" at bounding box center [285, 209] width 96 height 6
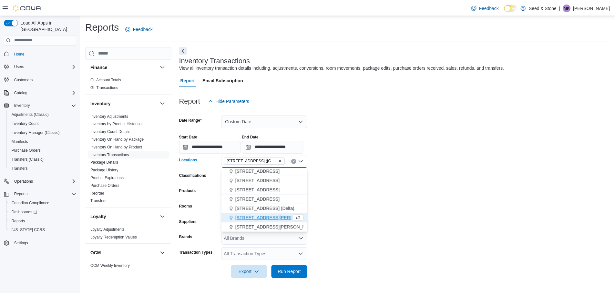
scroll to position [20, 0]
click at [367, 192] on form "**********" at bounding box center [397, 193] width 434 height 172
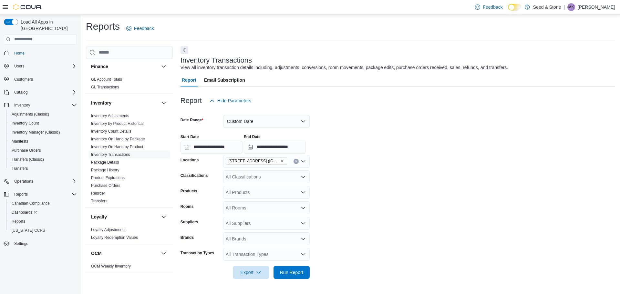
click at [261, 255] on div "All Transaction Types" at bounding box center [266, 254] width 87 height 13
click at [245, 237] on span "Adjust Out" at bounding box center [266, 234] width 79 height 6
click at [243, 236] on span "Adjust In" at bounding box center [260, 234] width 67 height 6
click at [243, 236] on span "Adjust Cost" at bounding box center [260, 234] width 67 height 6
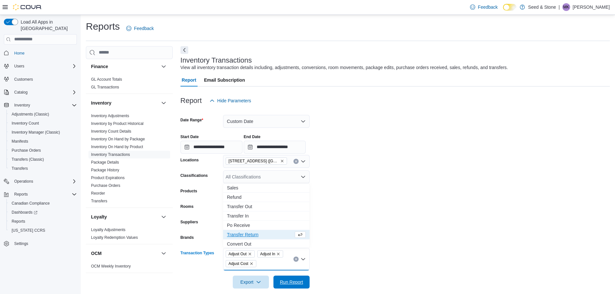
drag, startPoint x: 296, startPoint y: 281, endPoint x: 414, endPoint y: 220, distance: 132.8
click at [296, 280] on span "Run Report" at bounding box center [291, 282] width 23 height 6
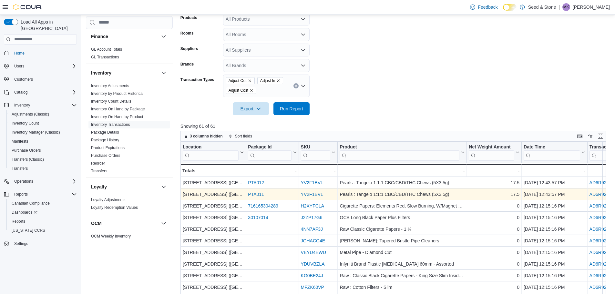
scroll to position [194, 0]
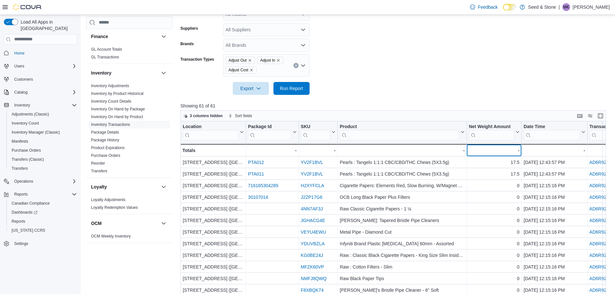
click at [487, 154] on div "- - Net Weight Amount, column 5, row 51" at bounding box center [494, 150] width 55 height 13
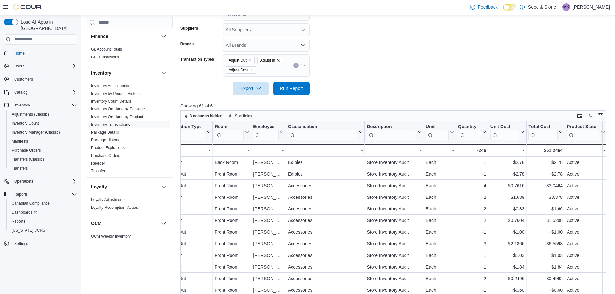
scroll to position [0, 519]
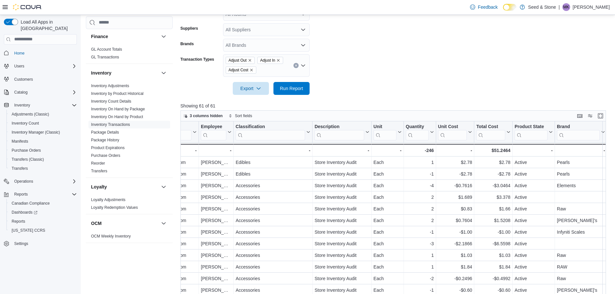
click at [394, 71] on form "**********" at bounding box center [395, 3] width 430 height 181
click at [394, 69] on form "**********" at bounding box center [395, 3] width 430 height 181
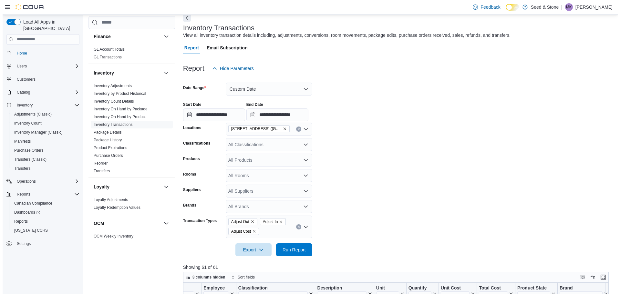
scroll to position [0, 0]
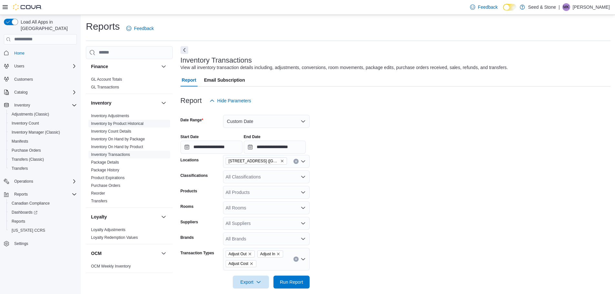
click at [133, 121] on link "Inventory by Product Historical" at bounding box center [117, 123] width 53 height 5
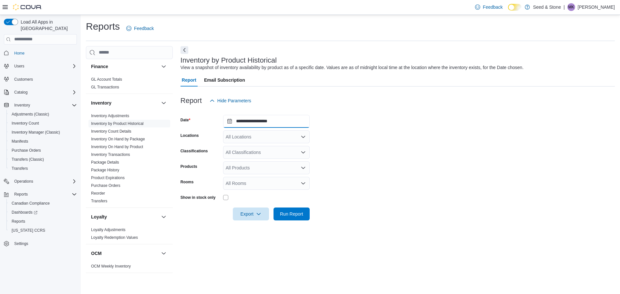
click at [251, 120] on input "**********" at bounding box center [266, 121] width 87 height 13
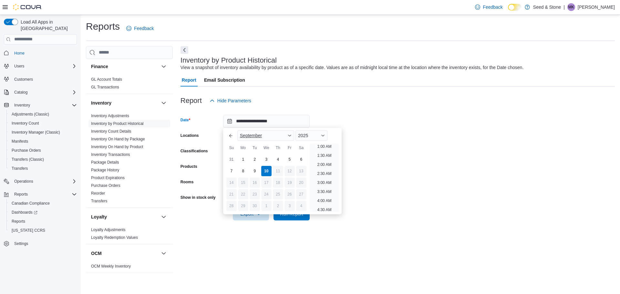
drag, startPoint x: 246, startPoint y: 159, endPoint x: 264, endPoint y: 138, distance: 28.4
click at [245, 159] on div "1" at bounding box center [243, 159] width 10 height 10
type input "**********"
drag, startPoint x: 297, startPoint y: 118, endPoint x: 291, endPoint y: 117, distance: 6.0
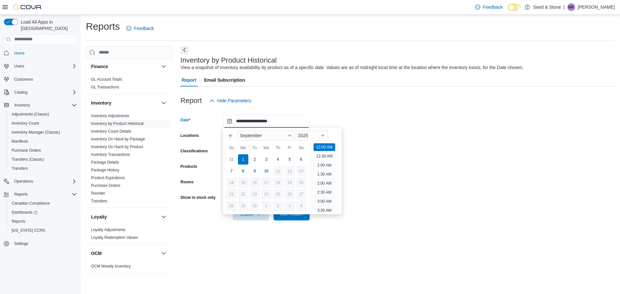
click at [297, 117] on input "**********" at bounding box center [266, 121] width 87 height 13
click at [302, 108] on div at bounding box center [397, 111] width 434 height 8
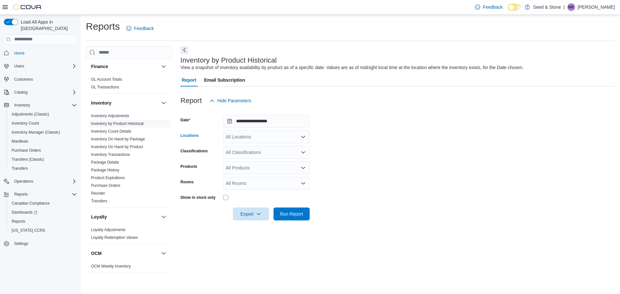
click at [263, 135] on div "All Locations" at bounding box center [266, 136] width 87 height 13
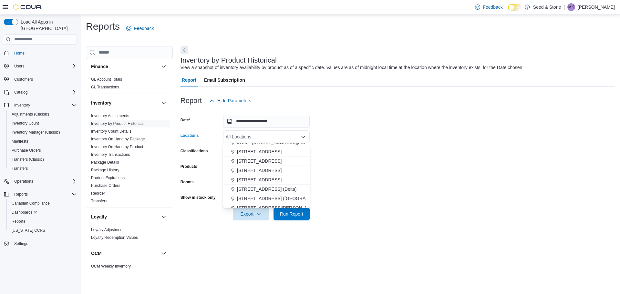
scroll to position [29, 0]
click at [268, 175] on span "616 Chester Rd. (Delta)" at bounding box center [266, 175] width 59 height 6
click at [371, 166] on form "**********" at bounding box center [397, 163] width 434 height 113
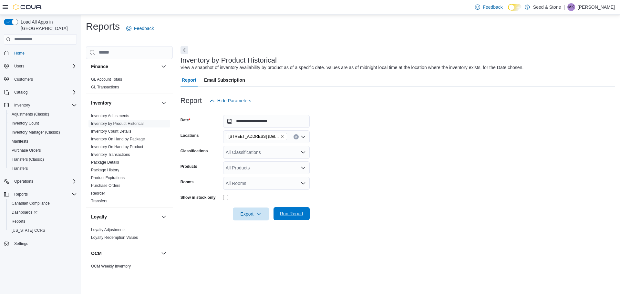
click at [295, 213] on span "Run Report" at bounding box center [291, 213] width 23 height 6
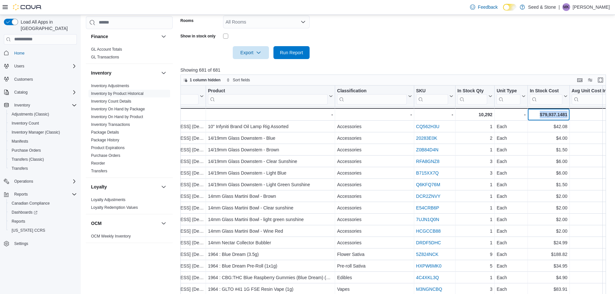
scroll to position [0, 60]
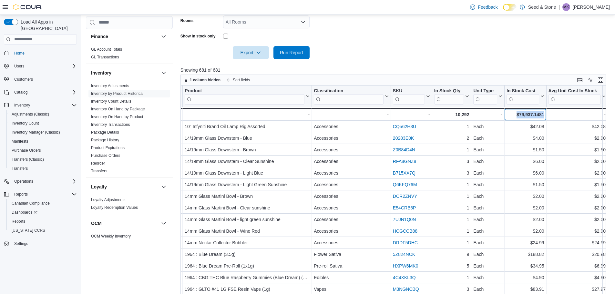
drag, startPoint x: 579, startPoint y: 113, endPoint x: 548, endPoint y: 118, distance: 31.6
click at [548, 118] on div "Totals - Location, column 1, row 51 - - Product, column 2, row 51 - - Classific…" at bounding box center [514, 114] width 788 height 13
click at [244, 51] on span "Export" at bounding box center [251, 52] width 28 height 13
click at [245, 64] on span "Export to Excel" at bounding box center [251, 65] width 29 height 5
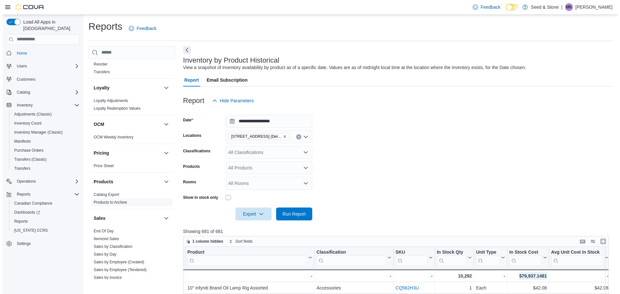
scroll to position [477, 0]
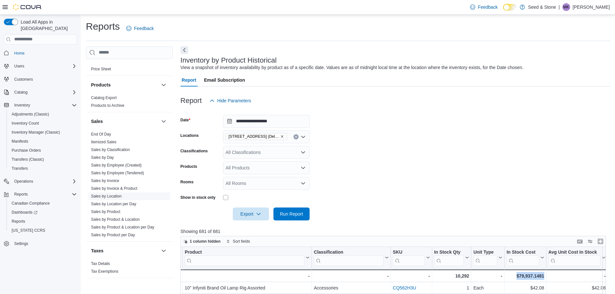
click at [111, 194] on link "Sales by Location" at bounding box center [106, 196] width 31 height 5
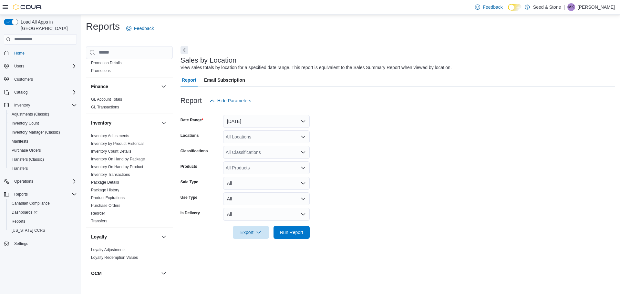
scroll to position [154, 0]
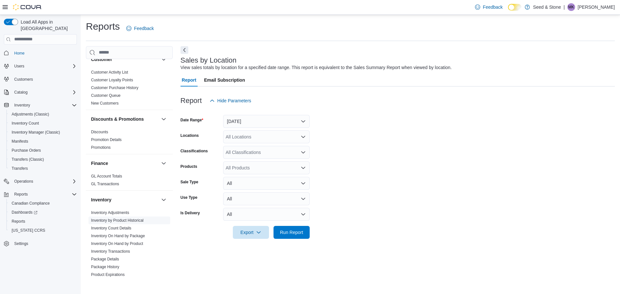
click at [135, 218] on link "Inventory by Product Historical" at bounding box center [117, 220] width 53 height 5
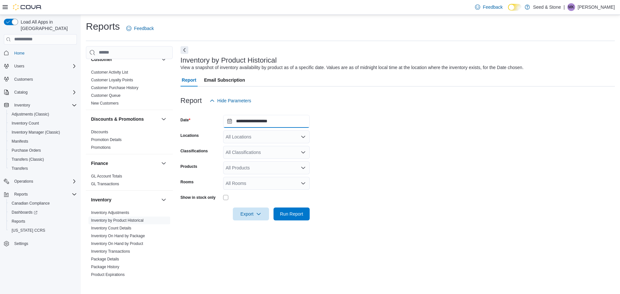
click at [254, 119] on input "**********" at bounding box center [266, 121] width 87 height 13
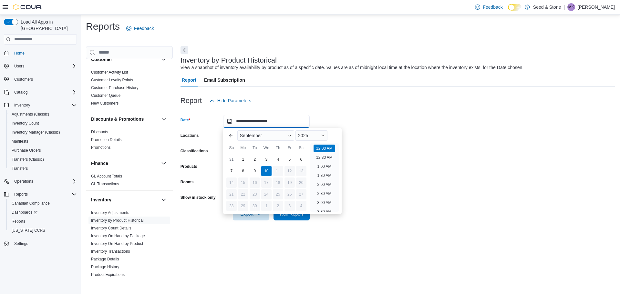
scroll to position [20, 0]
click at [248, 158] on div "31 1 2 3 4 5 6" at bounding box center [266, 160] width 81 height 12
click at [251, 157] on div "2" at bounding box center [254, 159] width 11 height 11
type input "**********"
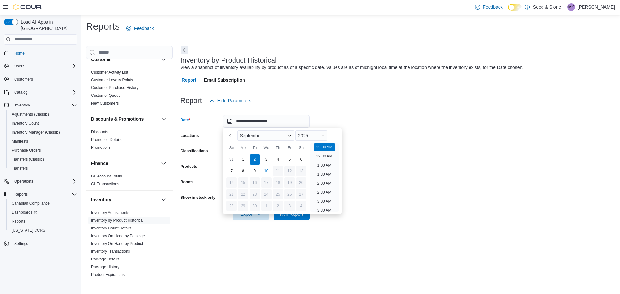
drag, startPoint x: 326, startPoint y: 110, endPoint x: 313, endPoint y: 116, distance: 14.8
click at [326, 109] on div at bounding box center [397, 111] width 434 height 8
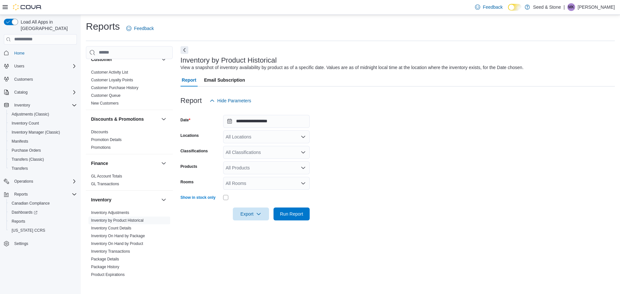
click at [254, 135] on div "All Locations" at bounding box center [266, 136] width 87 height 13
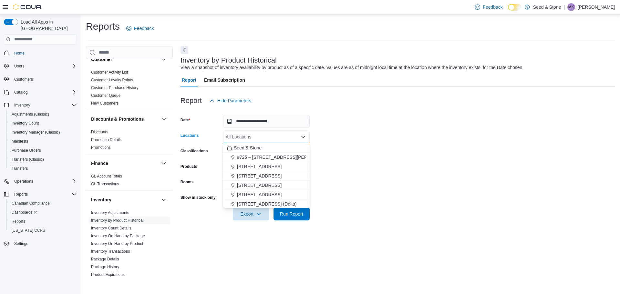
click at [258, 202] on span "616 Chester Rd. (Delta)" at bounding box center [266, 204] width 59 height 6
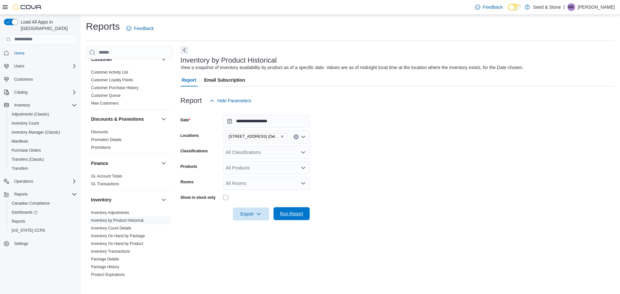
click at [294, 215] on span "Run Report" at bounding box center [291, 213] width 23 height 6
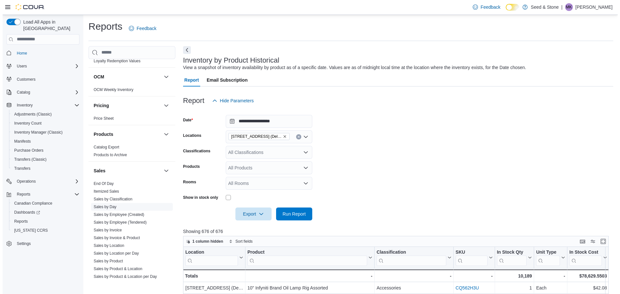
scroll to position [477, 0]
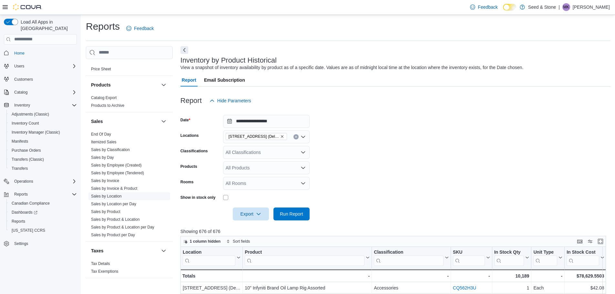
click at [110, 194] on span "Sales by Location" at bounding box center [106, 196] width 31 height 5
click at [110, 194] on link "Sales by Location" at bounding box center [106, 196] width 31 height 5
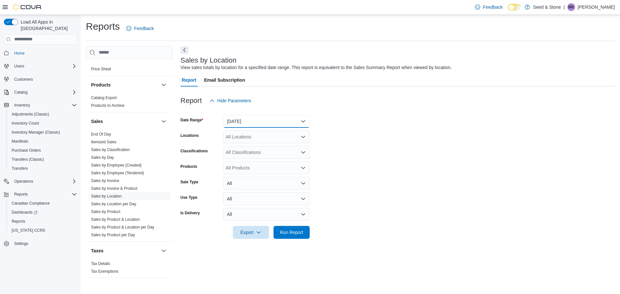
click at [230, 124] on button "Yesterday" at bounding box center [266, 121] width 87 height 13
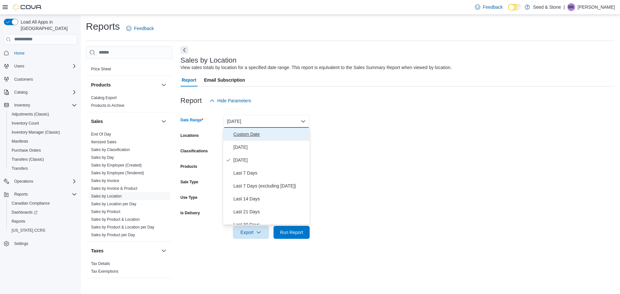
click at [241, 137] on span "Custom Date" at bounding box center [270, 134] width 74 height 8
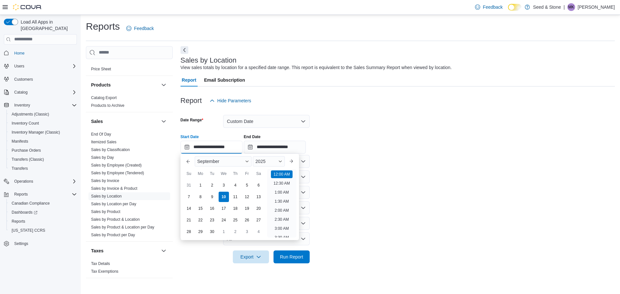
click at [207, 143] on input "**********" at bounding box center [211, 147] width 62 height 13
click at [196, 181] on div "1" at bounding box center [200, 184] width 11 height 11
type input "**********"
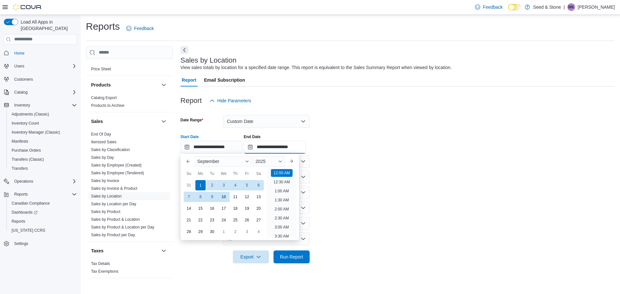
click at [273, 147] on input "**********" at bounding box center [275, 147] width 62 height 13
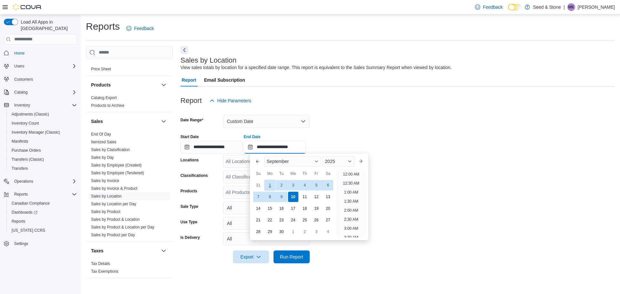
scroll to position [367, 0]
click at [270, 186] on div "1" at bounding box center [269, 184] width 11 height 11
type input "**********"
click at [360, 134] on div "**********" at bounding box center [397, 141] width 434 height 25
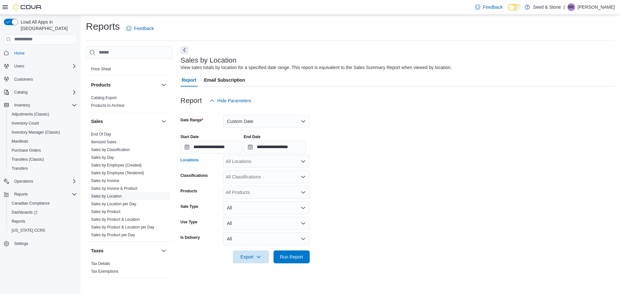
click at [293, 160] on div "All Locations" at bounding box center [266, 161] width 87 height 13
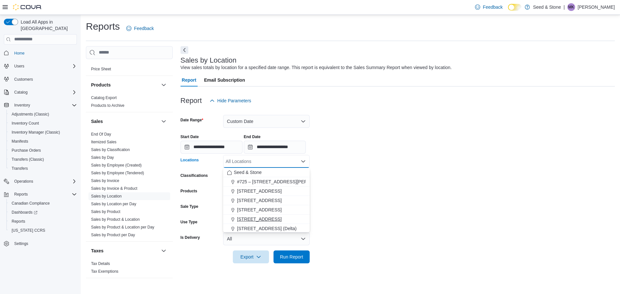
drag, startPoint x: 260, startPoint y: 227, endPoint x: 269, endPoint y: 223, distance: 9.5
click at [259, 227] on span "616 Chester Rd. (Delta)" at bounding box center [266, 228] width 59 height 6
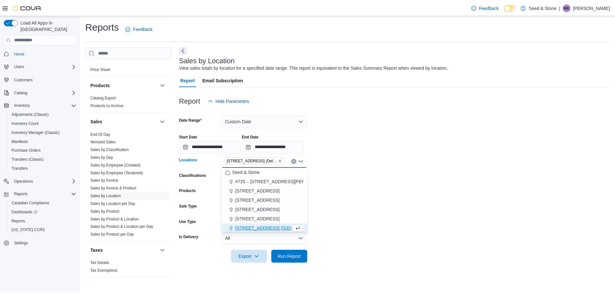
scroll to position [1, 0]
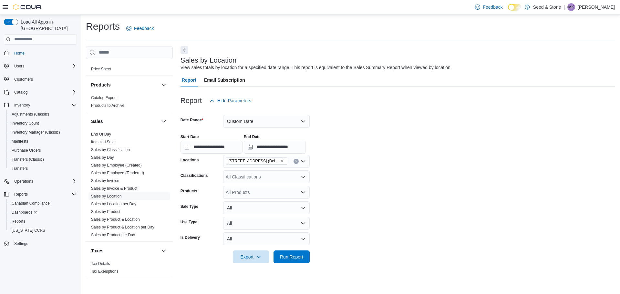
click at [371, 207] on form "**********" at bounding box center [397, 185] width 434 height 156
click at [295, 253] on span "Run Report" at bounding box center [291, 256] width 28 height 13
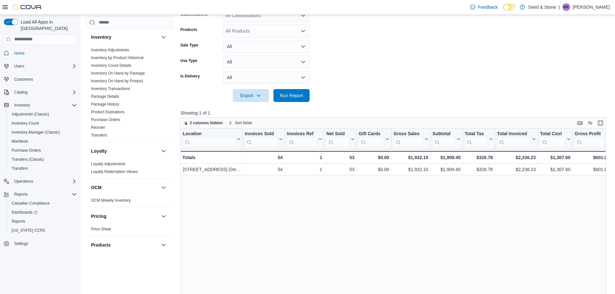
scroll to position [283, 0]
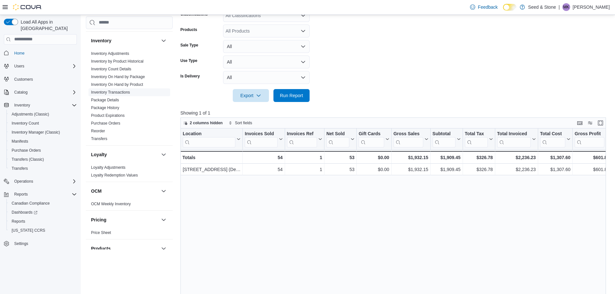
click at [121, 90] on link "Inventory Transactions" at bounding box center [110, 92] width 39 height 5
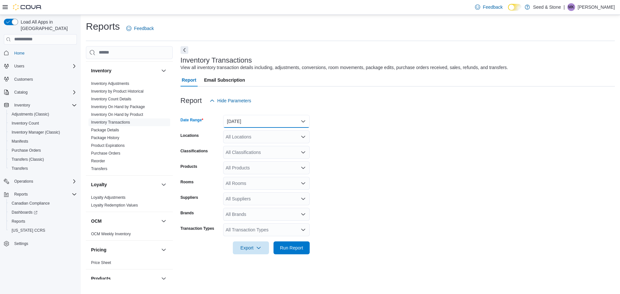
click at [259, 118] on button "Yesterday" at bounding box center [266, 121] width 87 height 13
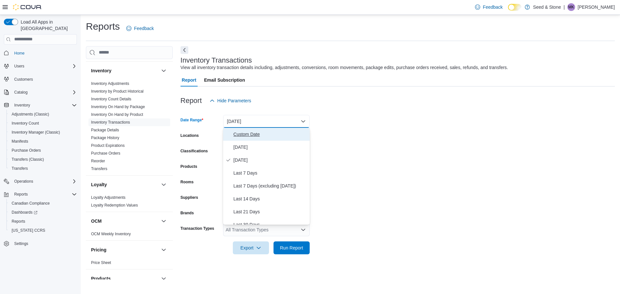
click at [242, 133] on span "Custom Date" at bounding box center [270, 134] width 74 height 8
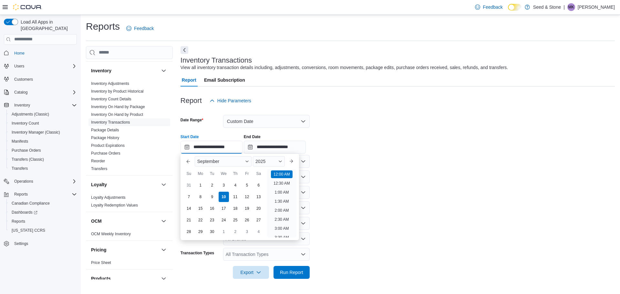
click at [215, 147] on input "**********" at bounding box center [211, 147] width 62 height 13
click at [196, 183] on div "1" at bounding box center [200, 184] width 11 height 11
type input "**********"
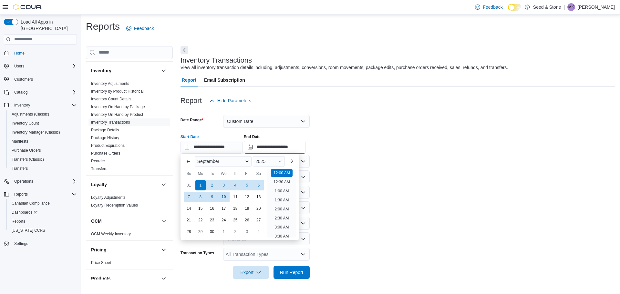
click at [291, 147] on input "**********" at bounding box center [275, 147] width 62 height 13
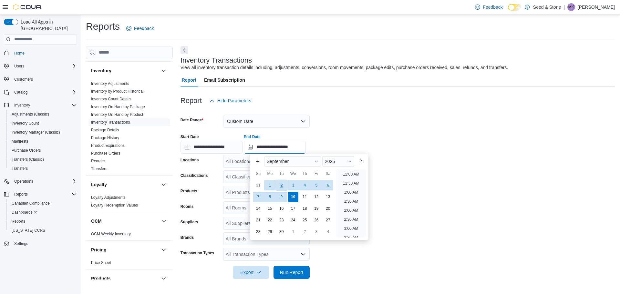
scroll to position [367, 0]
drag, startPoint x: 269, startPoint y: 187, endPoint x: 294, endPoint y: 170, distance: 29.6
click at [269, 186] on div "1" at bounding box center [270, 185] width 10 height 10
type input "**********"
click at [381, 128] on div at bounding box center [397, 128] width 434 height 1
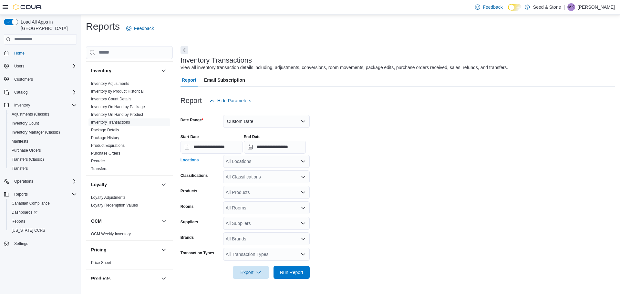
click at [278, 161] on div "All Locations" at bounding box center [266, 161] width 87 height 13
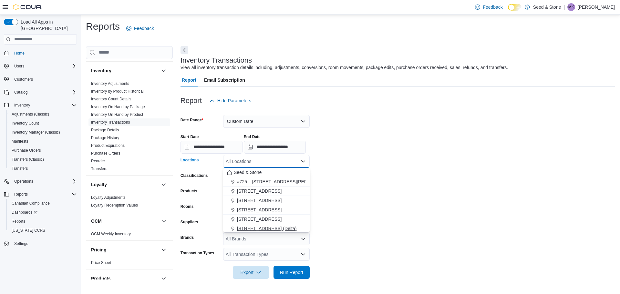
click at [253, 228] on span "616 Chester Rd. (Delta)" at bounding box center [266, 228] width 59 height 6
click at [241, 254] on div "All Transaction Types" at bounding box center [266, 254] width 87 height 13
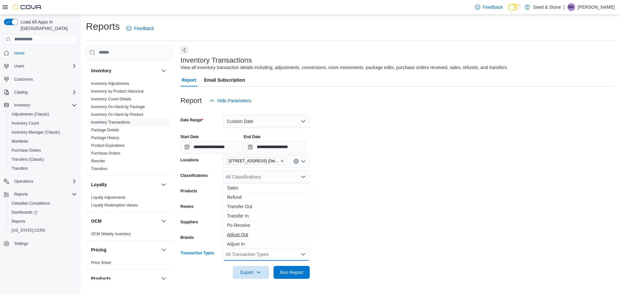
click at [241, 237] on span "Adjust Out" at bounding box center [266, 234] width 79 height 6
click at [241, 235] on span "Adjust In" at bounding box center [260, 234] width 67 height 6
click at [241, 235] on span "Adjust Cost" at bounding box center [260, 234] width 67 height 6
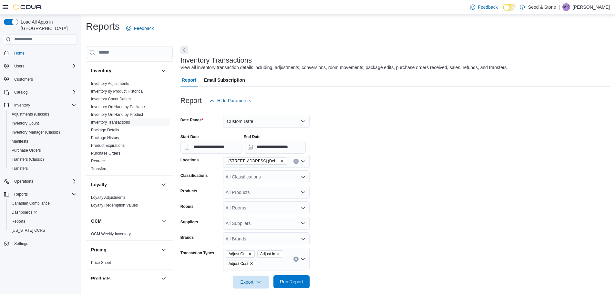
click at [299, 278] on span "Run Report" at bounding box center [291, 281] width 28 height 13
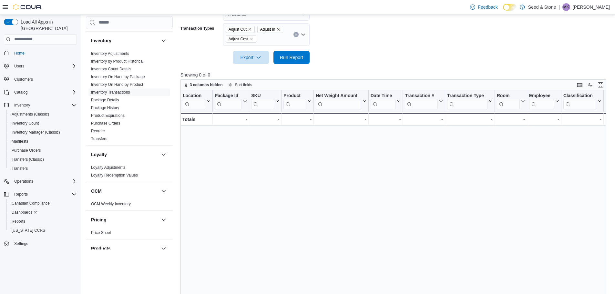
scroll to position [250, 0]
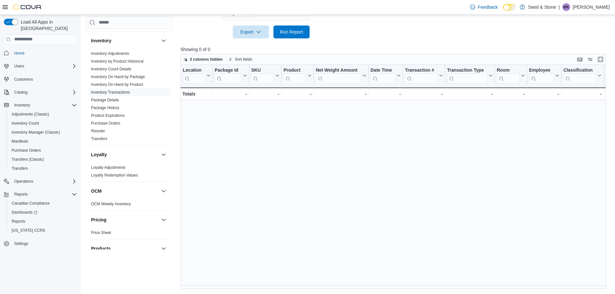
click at [422, 183] on div "Location Click to view column header actions Package Id Click to view column he…" at bounding box center [395, 177] width 430 height 224
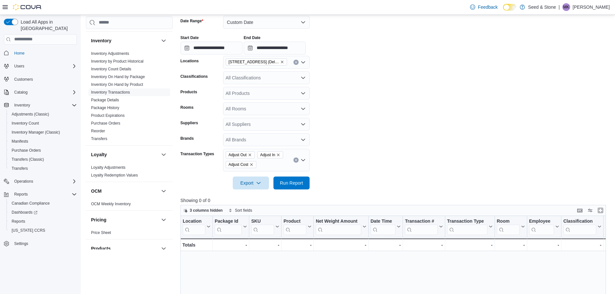
scroll to position [89, 0]
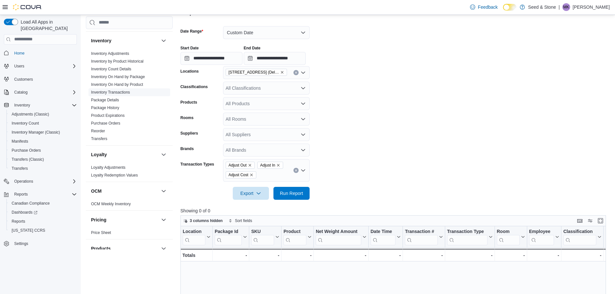
click at [124, 90] on link "Inventory Transactions" at bounding box center [110, 92] width 39 height 5
click at [119, 90] on link "Inventory Transactions" at bounding box center [110, 92] width 39 height 5
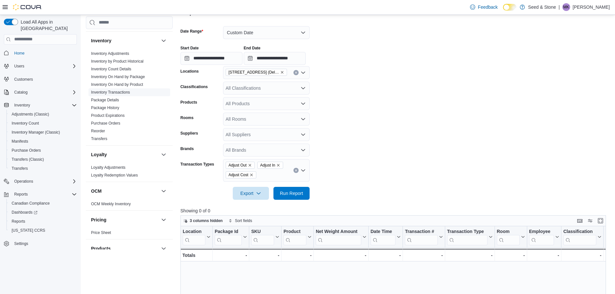
click at [119, 90] on link "Inventory Transactions" at bounding box center [110, 92] width 39 height 5
click at [348, 37] on form "**********" at bounding box center [395, 108] width 430 height 181
click at [117, 90] on link "Inventory Transactions" at bounding box center [110, 92] width 39 height 5
click at [117, 88] on span "Inventory Transactions" at bounding box center [129, 92] width 82 height 8
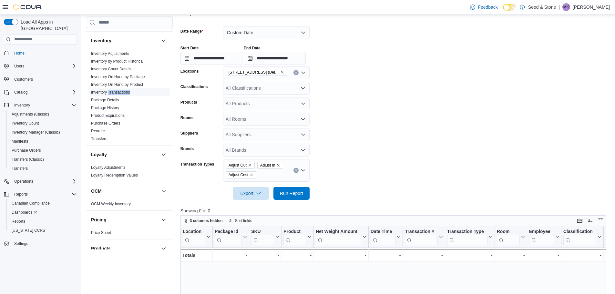
click at [117, 90] on span "Inventory Transactions" at bounding box center [110, 92] width 39 height 5
click at [112, 90] on link "Inventory Transactions" at bounding box center [110, 92] width 39 height 5
click at [113, 90] on link "Inventory Transactions" at bounding box center [110, 92] width 39 height 5
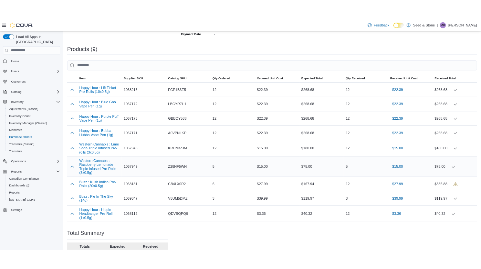
scroll to position [226, 0]
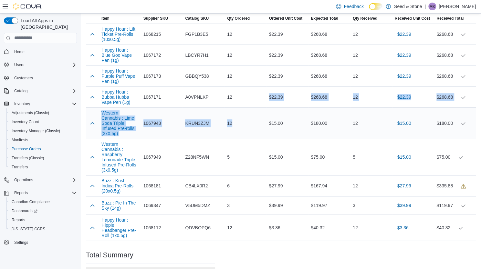
drag, startPoint x: 366, startPoint y: 252, endPoint x: 243, endPoint y: 123, distance: 178.8
click at [243, 123] on tbody "Happy Hour : Lift Ticket Pre-Rolls (10x0.5g) Supplier SKU 1068215 Catalog SKU F…" at bounding box center [281, 132] width 390 height 217
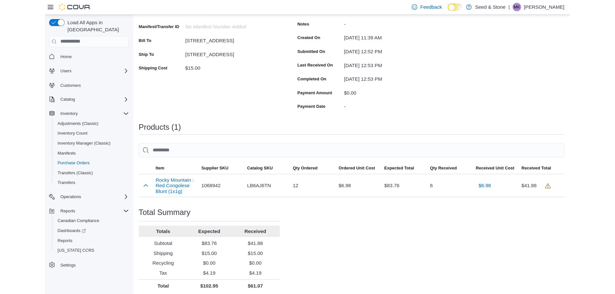
scroll to position [68, 0]
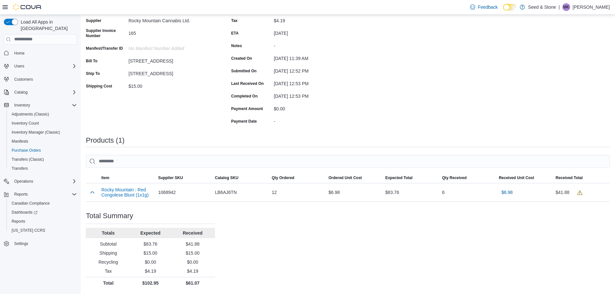
click at [357, 246] on div "Purchase Order: PO6R92-6500 Feedback Purchase Order Details Status Completed Su…" at bounding box center [348, 139] width 524 height 299
click at [327, 238] on div "Purchase Order: PO6R92-6500 Feedback Purchase Order Details Status Completed Su…" at bounding box center [348, 139] width 524 height 299
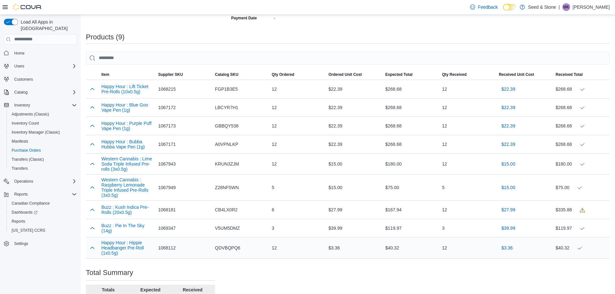
scroll to position [228, 0]
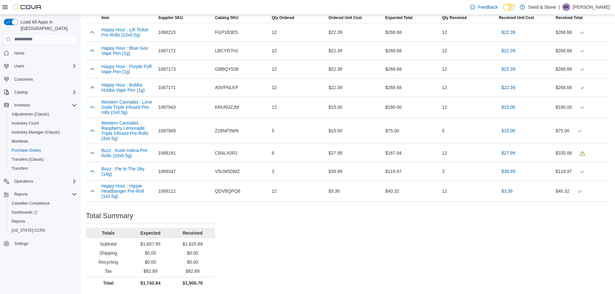
click at [397, 254] on div "Purchase Order: PO6R92-6496 Feedback Purchase Order Details Status Completed Su…" at bounding box center [348, 59] width 524 height 459
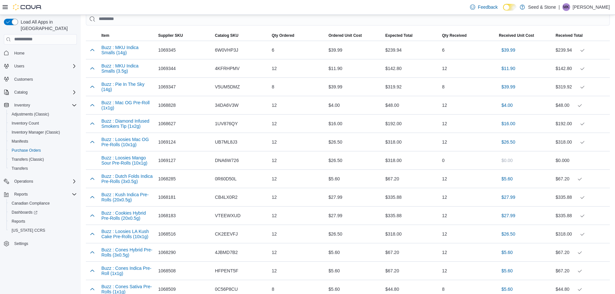
scroll to position [307, 0]
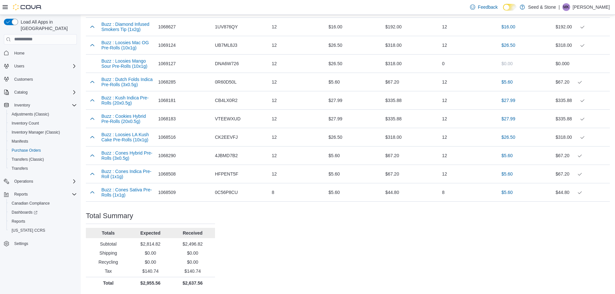
click at [344, 249] on div "Purchase Order: PO6R92-6463 Feedback Purchase Order Details Status Completed Su…" at bounding box center [348, 20] width 524 height 538
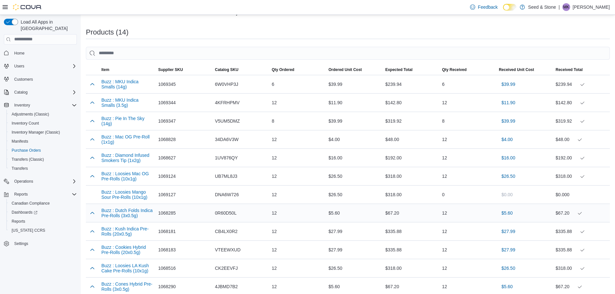
scroll to position [210, 0]
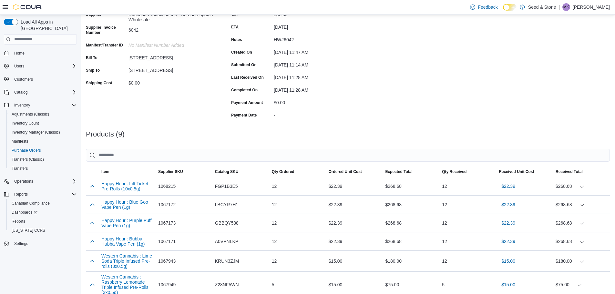
scroll to position [226, 0]
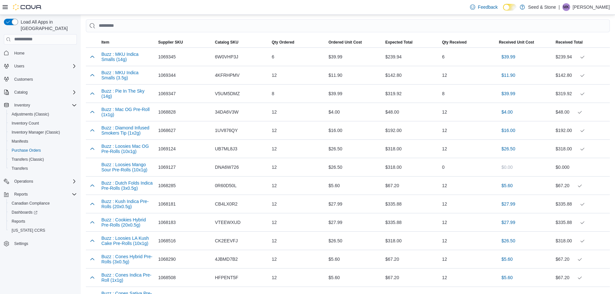
scroll to position [291, 0]
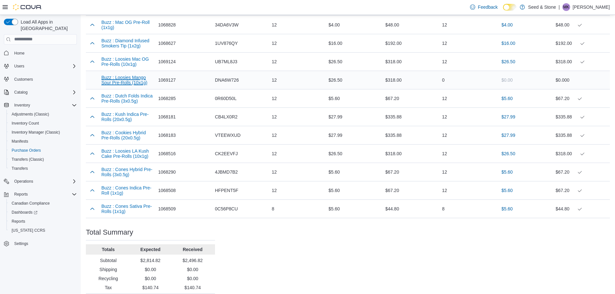
click at [133, 84] on button "Buzz : Loosies Mango Sour Pre-Rolls (10x1g)" at bounding box center [127, 80] width 52 height 10
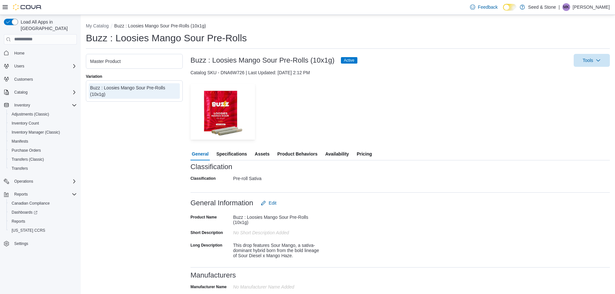
scroll to position [129, 0]
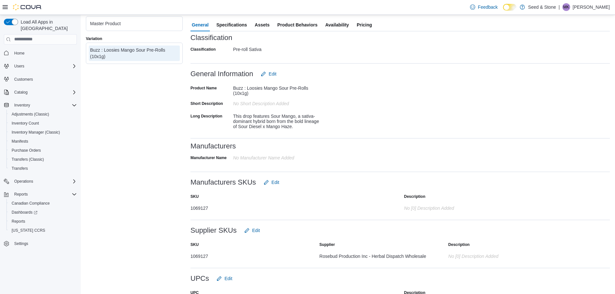
click at [302, 27] on span "Product Behaviors" at bounding box center [297, 24] width 40 height 13
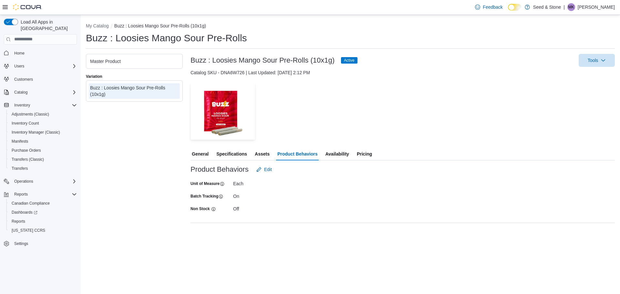
click at [348, 150] on span "Availability" at bounding box center [337, 154] width 24 height 13
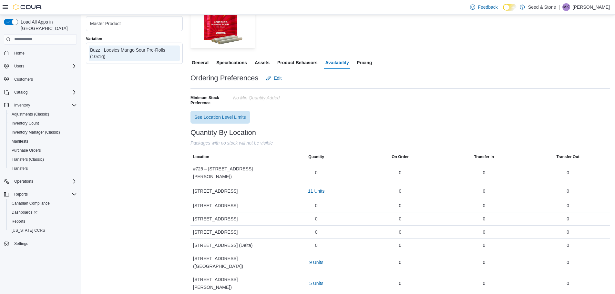
scroll to position [92, 0]
click at [319, 193] on span "11 Units" at bounding box center [316, 191] width 16 height 6
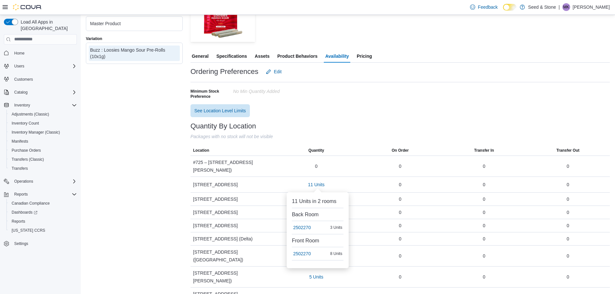
scroll to position [99, 0]
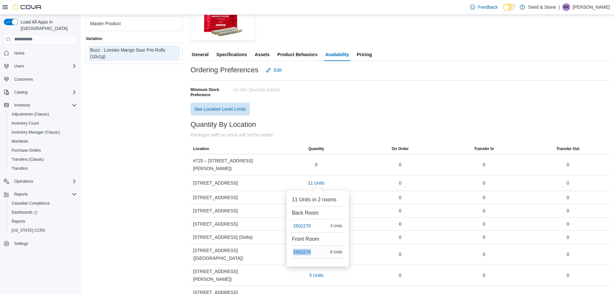
drag, startPoint x: 316, startPoint y: 257, endPoint x: 292, endPoint y: 261, distance: 24.8
click at [292, 259] on div "2502270" at bounding box center [307, 252] width 30 height 13
copy span "2502270"
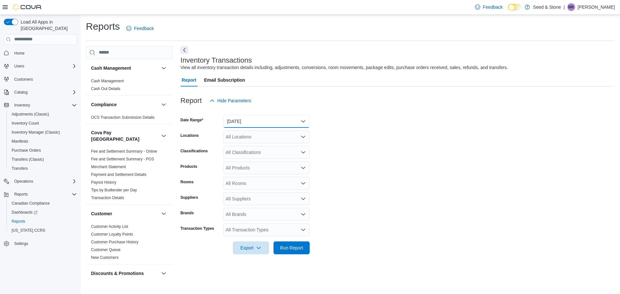
click at [243, 124] on button "[DATE]" at bounding box center [266, 121] width 87 height 13
drag, startPoint x: 419, startPoint y: 139, endPoint x: 249, endPoint y: 251, distance: 203.8
click at [414, 143] on form "Date Range Yesterday Locations All Locations Classifications All Classification…" at bounding box center [397, 180] width 434 height 147
click at [256, 229] on div "All Transaction Types" at bounding box center [266, 229] width 87 height 13
click at [396, 173] on form "Date Range Yesterday Locations All Locations Classifications All Classification…" at bounding box center [397, 180] width 434 height 147
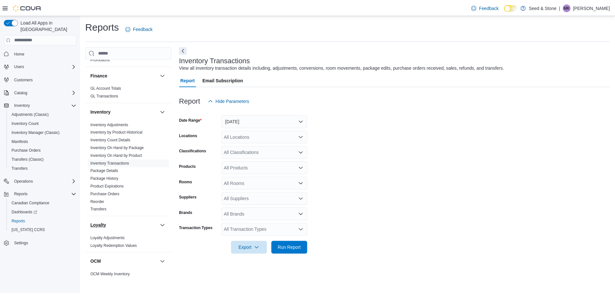
scroll to position [291, 0]
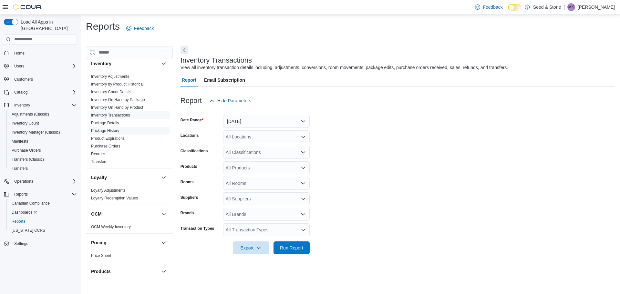
click at [117, 128] on link "Package History" at bounding box center [105, 130] width 28 height 5
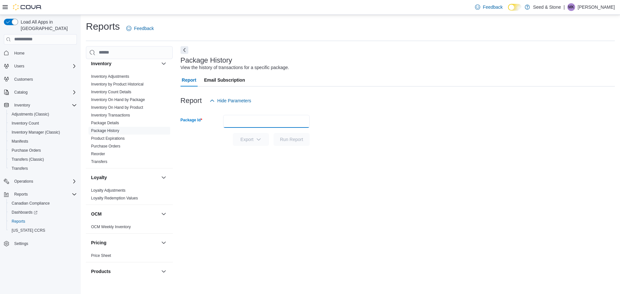
click at [243, 118] on input "Package Id" at bounding box center [266, 121] width 87 height 13
paste input "*******"
type input "*******"
click at [297, 139] on span "Run Report" at bounding box center [291, 139] width 23 height 6
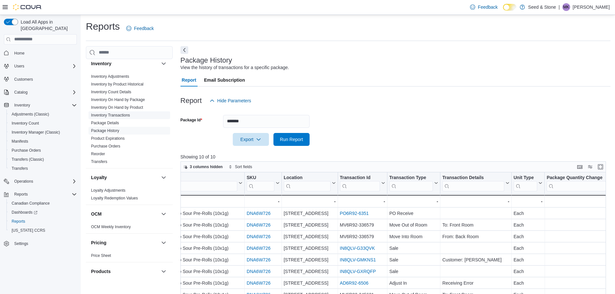
click at [118, 113] on link "Inventory Transactions" at bounding box center [110, 115] width 39 height 5
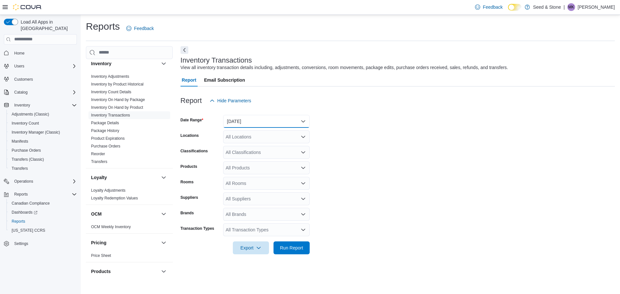
click at [253, 121] on button "Yesterday" at bounding box center [266, 121] width 87 height 13
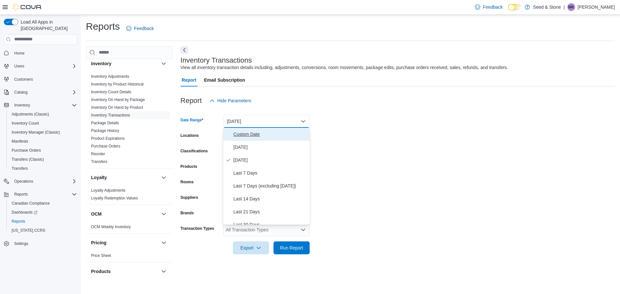
click at [255, 133] on span "Custom Date" at bounding box center [270, 134] width 74 height 8
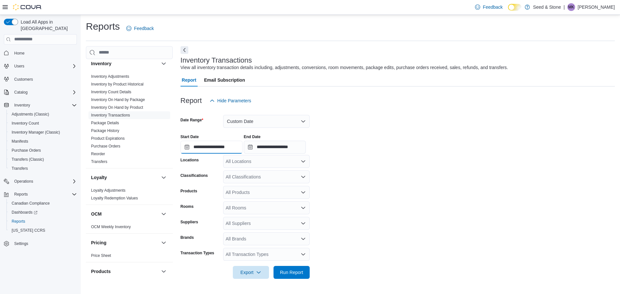
click at [232, 149] on input "**********" at bounding box center [211, 147] width 62 height 13
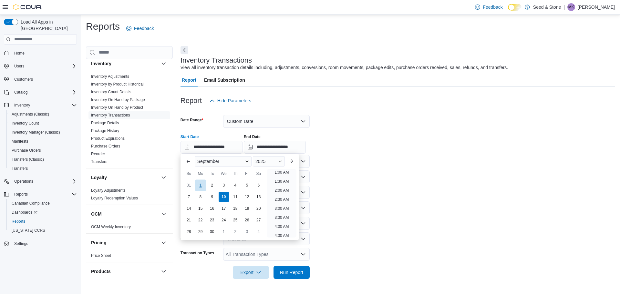
click at [207, 184] on div "2" at bounding box center [212, 185] width 10 height 10
click at [201, 184] on div "1" at bounding box center [200, 184] width 11 height 11
type input "**********"
click at [363, 178] on form "**********" at bounding box center [397, 193] width 434 height 172
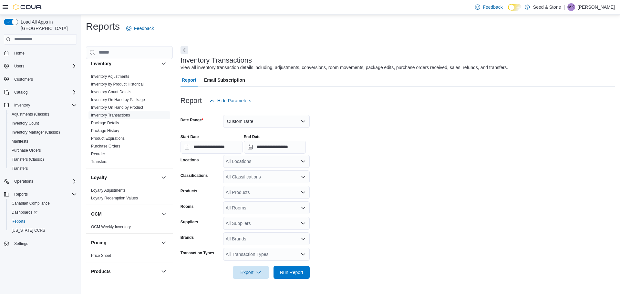
click at [265, 163] on div "All Locations" at bounding box center [266, 161] width 87 height 13
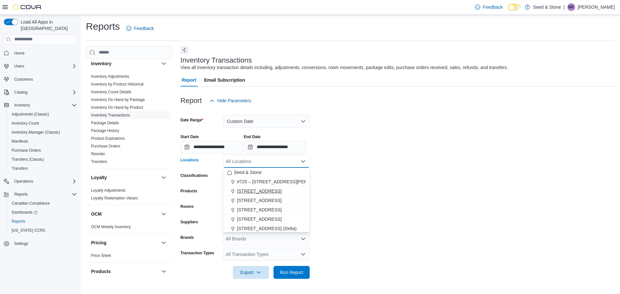
click at [260, 189] on span "[STREET_ADDRESS]" at bounding box center [259, 191] width 45 height 6
click at [382, 173] on form "**********" at bounding box center [397, 193] width 434 height 172
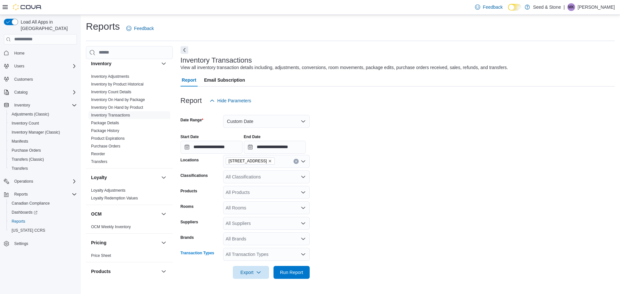
click at [258, 253] on div "All Transaction Types" at bounding box center [266, 254] width 87 height 13
click at [245, 233] on span "Adjust Out" at bounding box center [266, 234] width 79 height 6
click at [244, 232] on span "Adjust In" at bounding box center [260, 234] width 67 height 6
click at [244, 232] on span "Adjust Cost" at bounding box center [260, 234] width 67 height 6
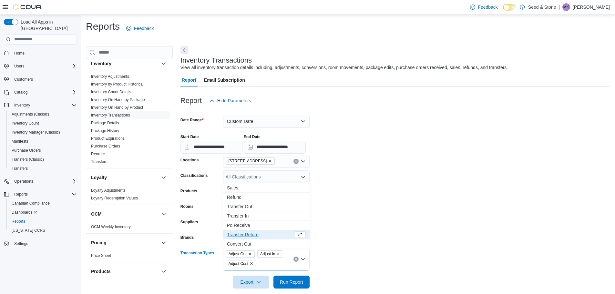
click at [409, 228] on form "**********" at bounding box center [394, 197] width 429 height 181
click at [255, 264] on span "Adjust Cost" at bounding box center [241, 263] width 31 height 7
click at [251, 264] on icon "Remove Adjust Cost from selection in this group" at bounding box center [252, 264] width 4 height 4
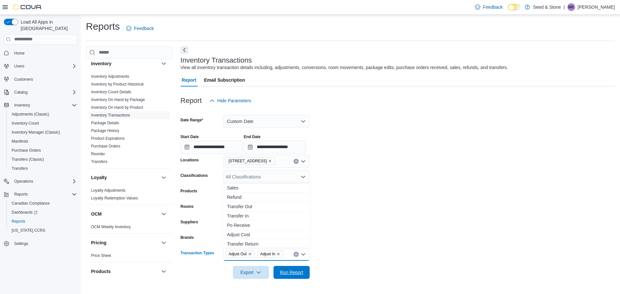
drag, startPoint x: 286, startPoint y: 272, endPoint x: 514, endPoint y: 197, distance: 239.8
click at [286, 271] on span "Run Report" at bounding box center [291, 272] width 23 height 6
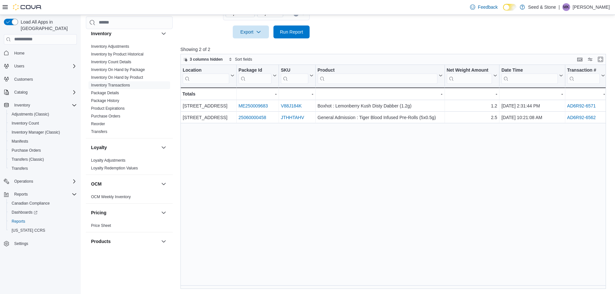
click at [379, 222] on div "Location Click to view column header actions Package Id Click to view column he…" at bounding box center [395, 177] width 430 height 224
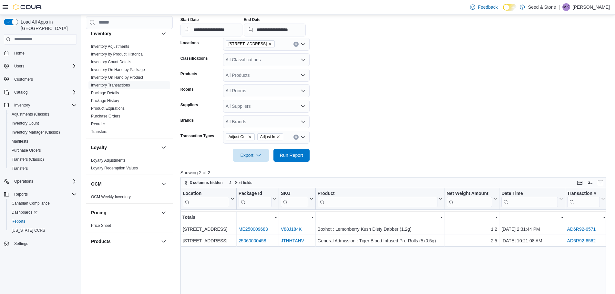
scroll to position [47, 0]
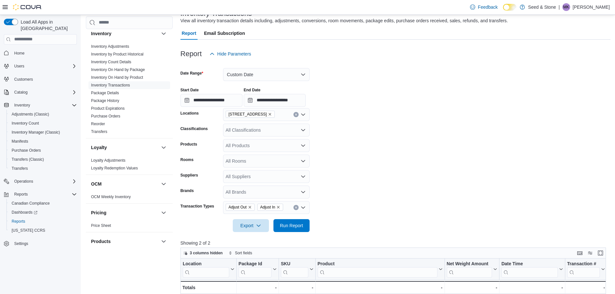
click at [395, 132] on form "**********" at bounding box center [395, 146] width 430 height 172
click at [419, 132] on form "**********" at bounding box center [395, 146] width 430 height 172
drag, startPoint x: 447, startPoint y: 67, endPoint x: 405, endPoint y: 135, distance: 79.5
click at [447, 67] on div at bounding box center [395, 64] width 430 height 8
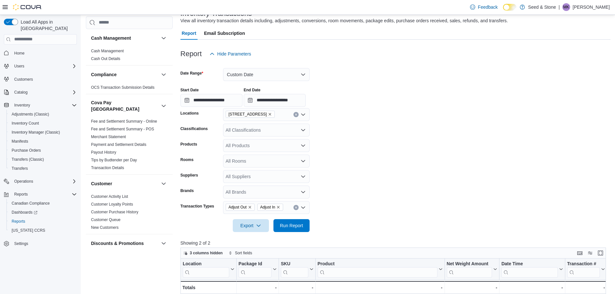
scroll to position [291, 0]
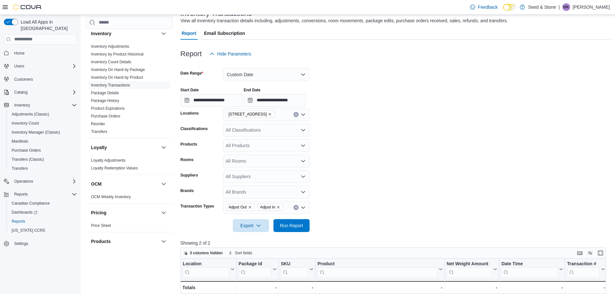
click at [385, 191] on form "**********" at bounding box center [395, 146] width 430 height 172
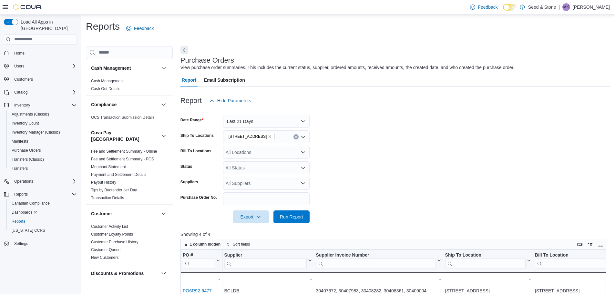
click at [437, 166] on form "Date Range Last 21 Days Ship To Locations [STREET_ADDRESS] (Hope) Bill To Locat…" at bounding box center [395, 165] width 430 height 116
click at [437, 164] on form "Date Range Last 21 Days Ship To Locations [STREET_ADDRESS] (Hope) Bill To Locat…" at bounding box center [395, 165] width 430 height 116
click at [608, 2] on div "Feedback Dark Mode Seed & Stone | MK [PERSON_NAME]" at bounding box center [538, 7] width 142 height 13
click at [589, 7] on p "[PERSON_NAME]" at bounding box center [591, 7] width 37 height 8
click at [568, 64] on span "Sign Out" at bounding box center [567, 63] width 17 height 6
